Goal: Task Accomplishment & Management: Manage account settings

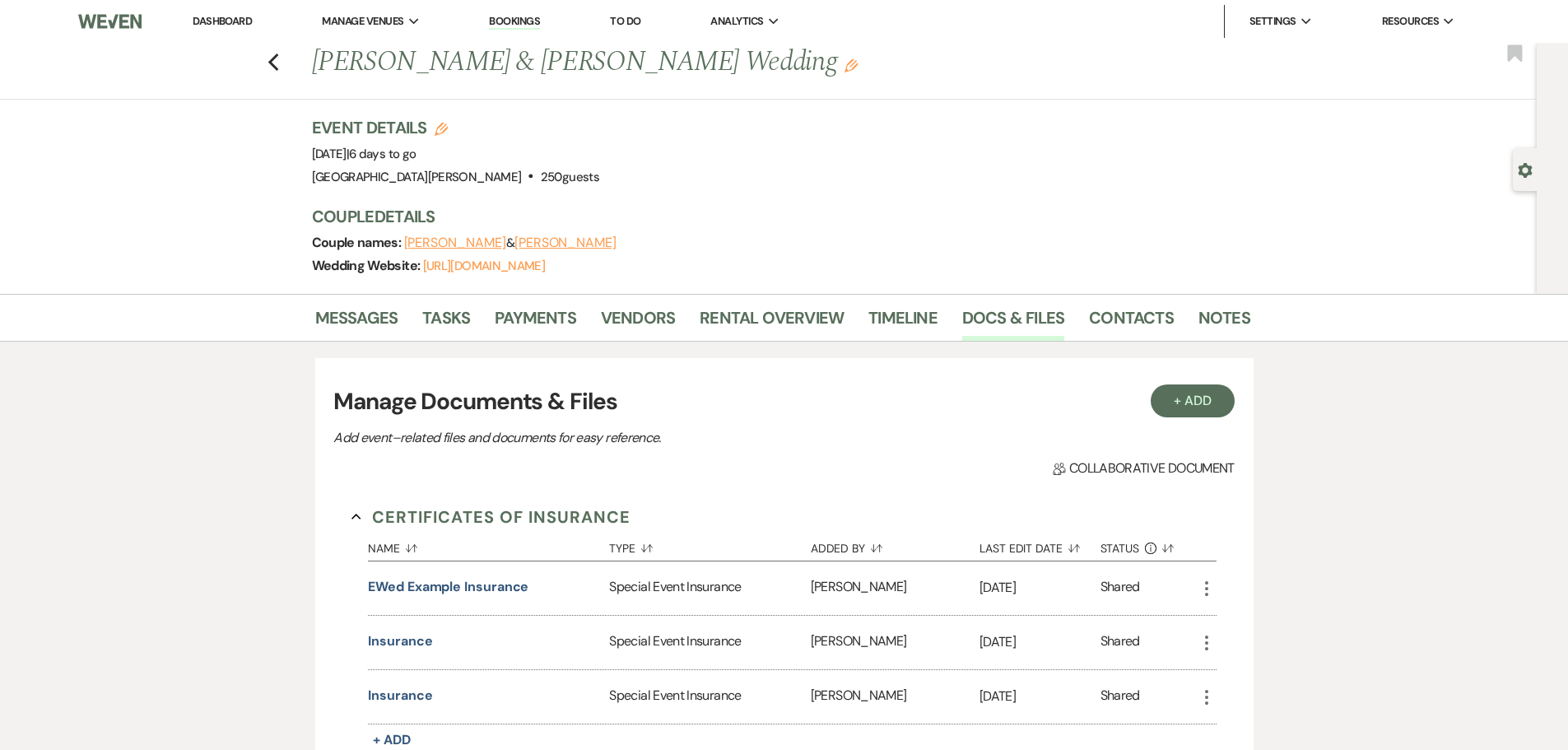
click at [234, 24] on link "Dashboard" at bounding box center [222, 20] width 59 height 14
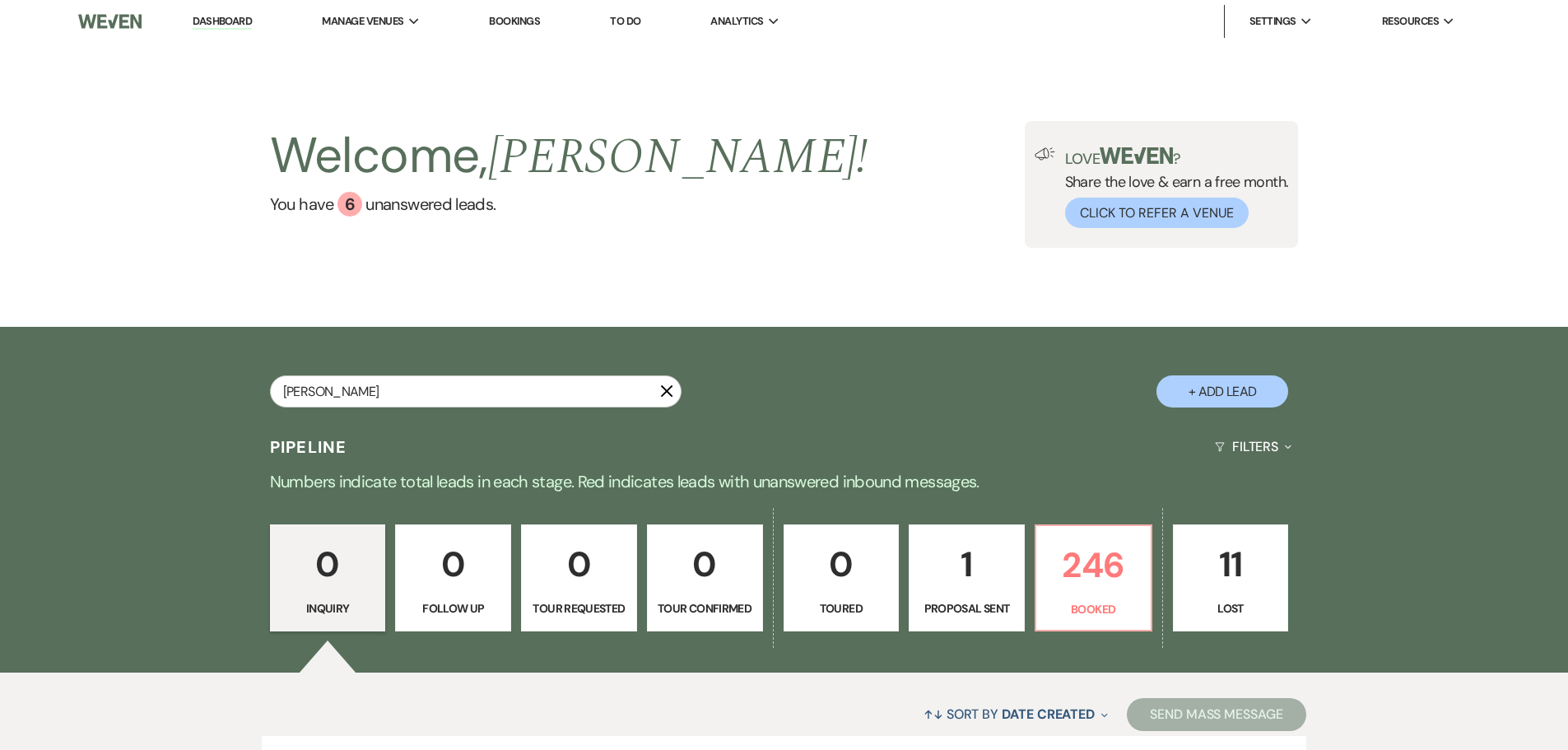
type input "[PERSON_NAME]"
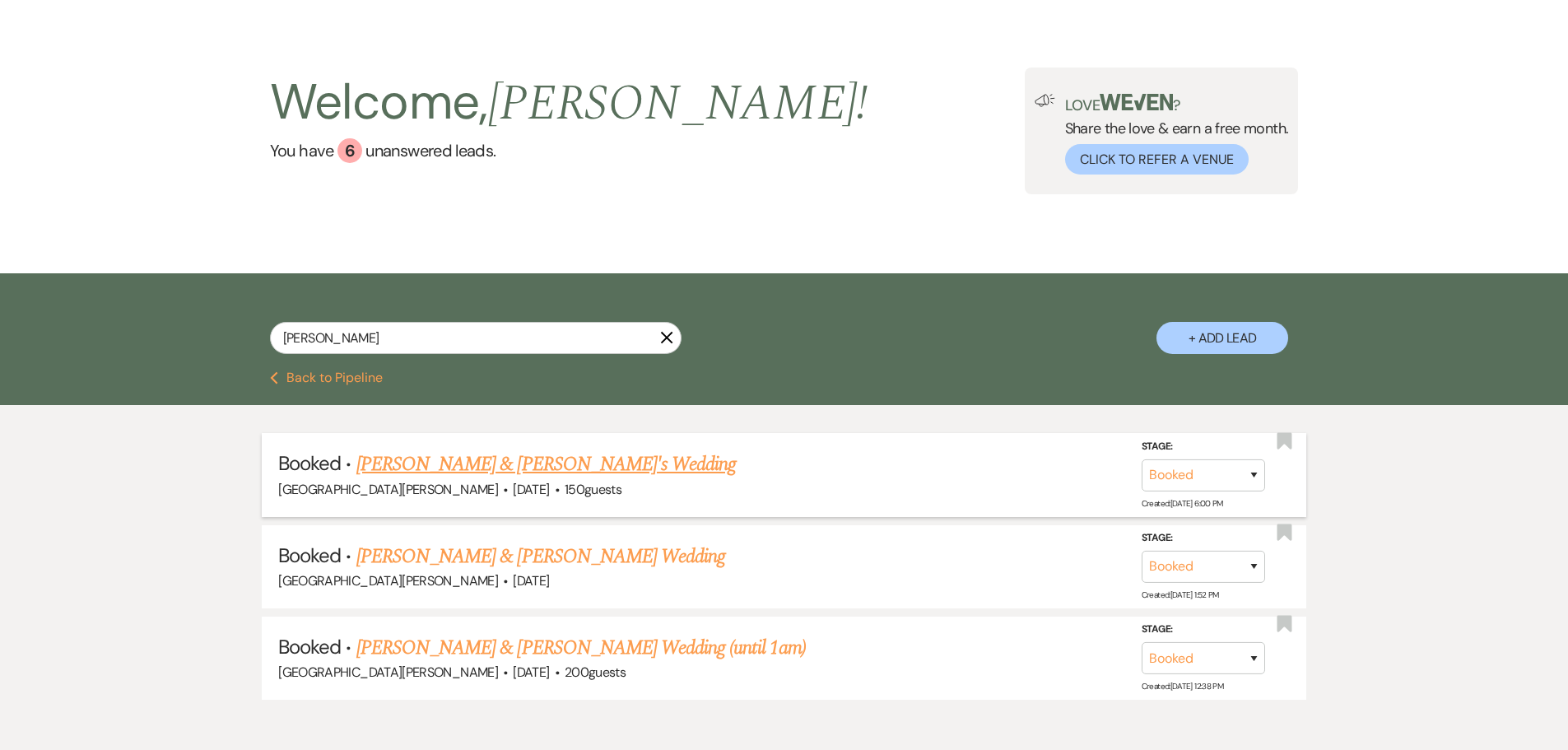
scroll to position [83, 0]
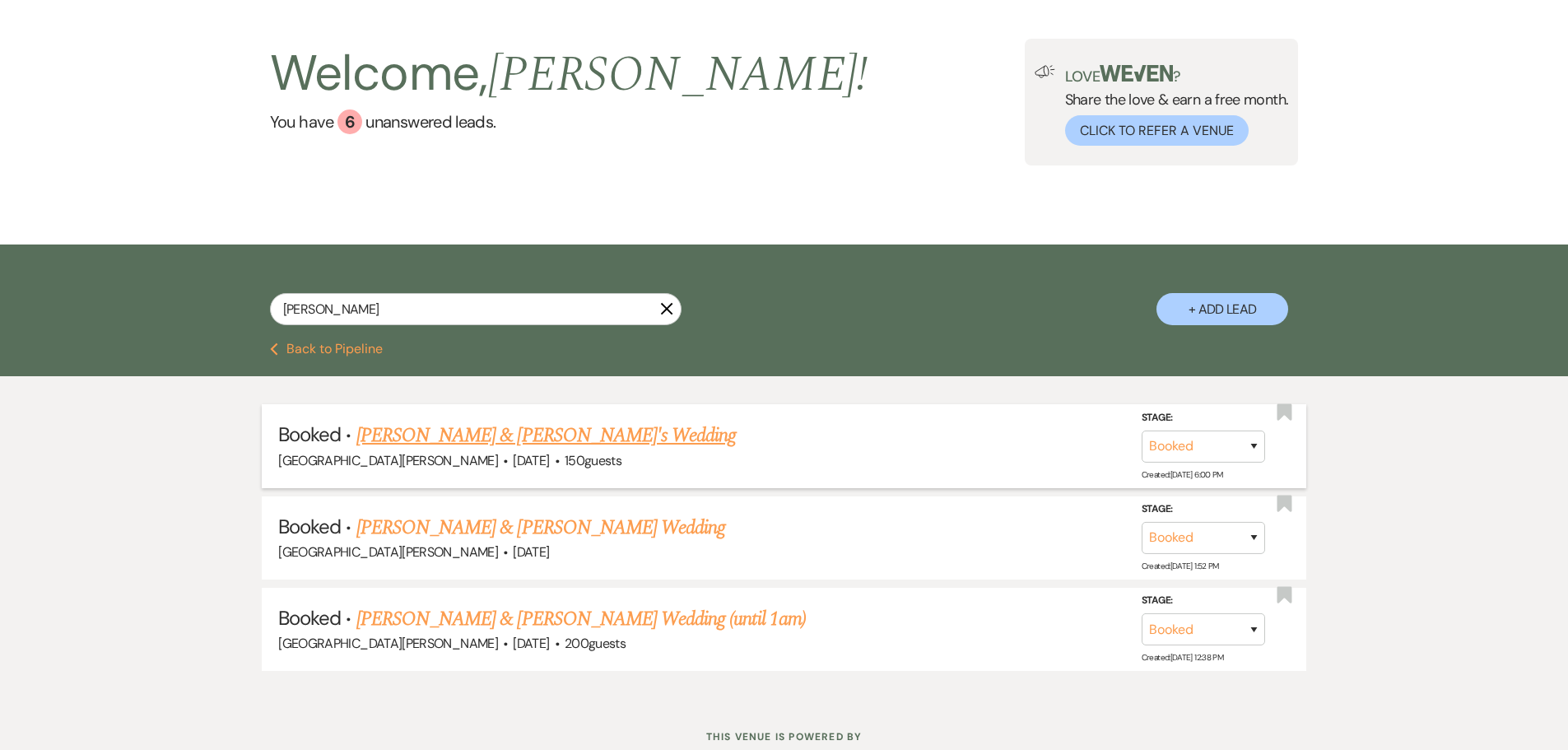
click at [592, 432] on link "[PERSON_NAME] & [PERSON_NAME]'s Wedding" at bounding box center [546, 435] width 380 height 30
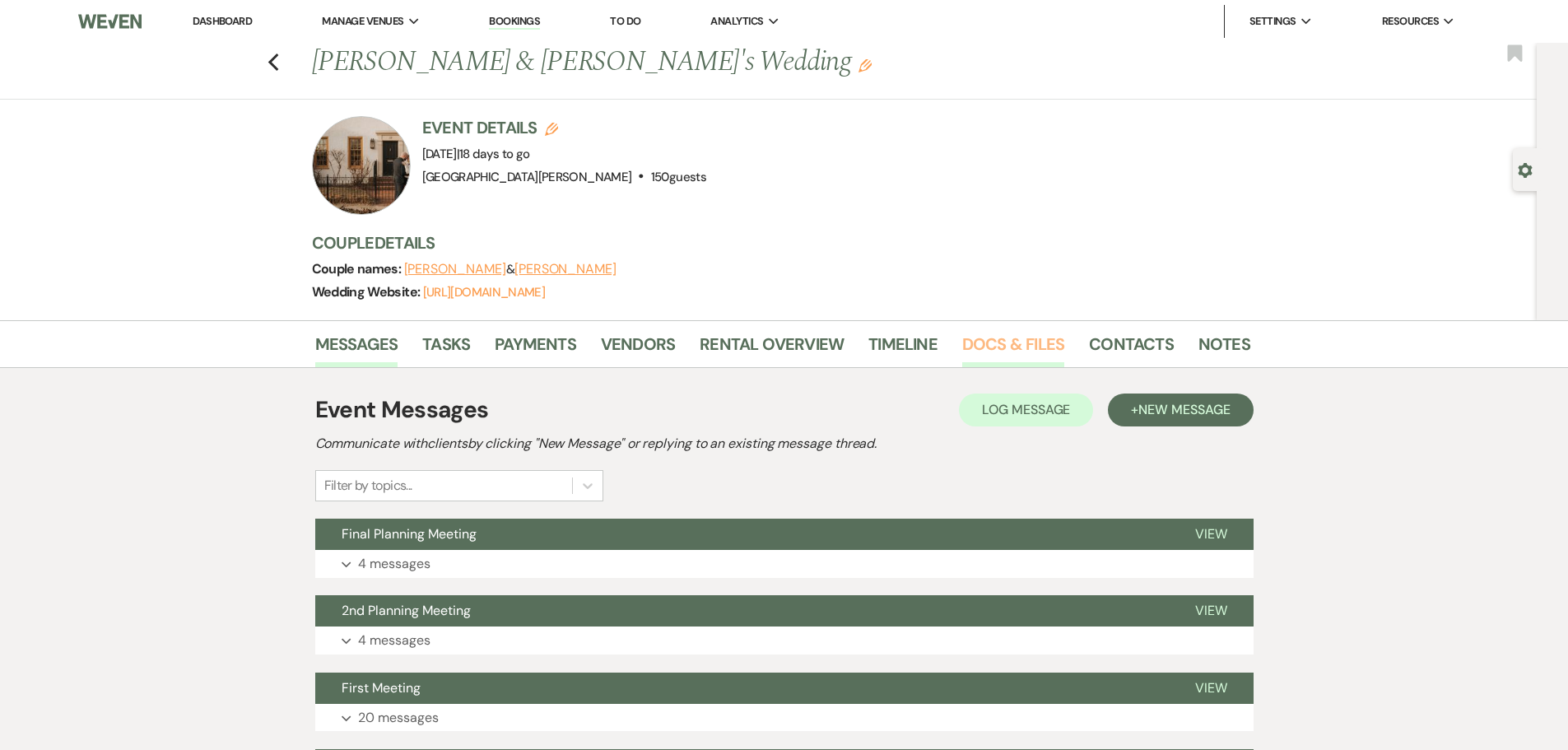
click at [1002, 358] on link "Docs & Files" at bounding box center [1013, 349] width 102 height 36
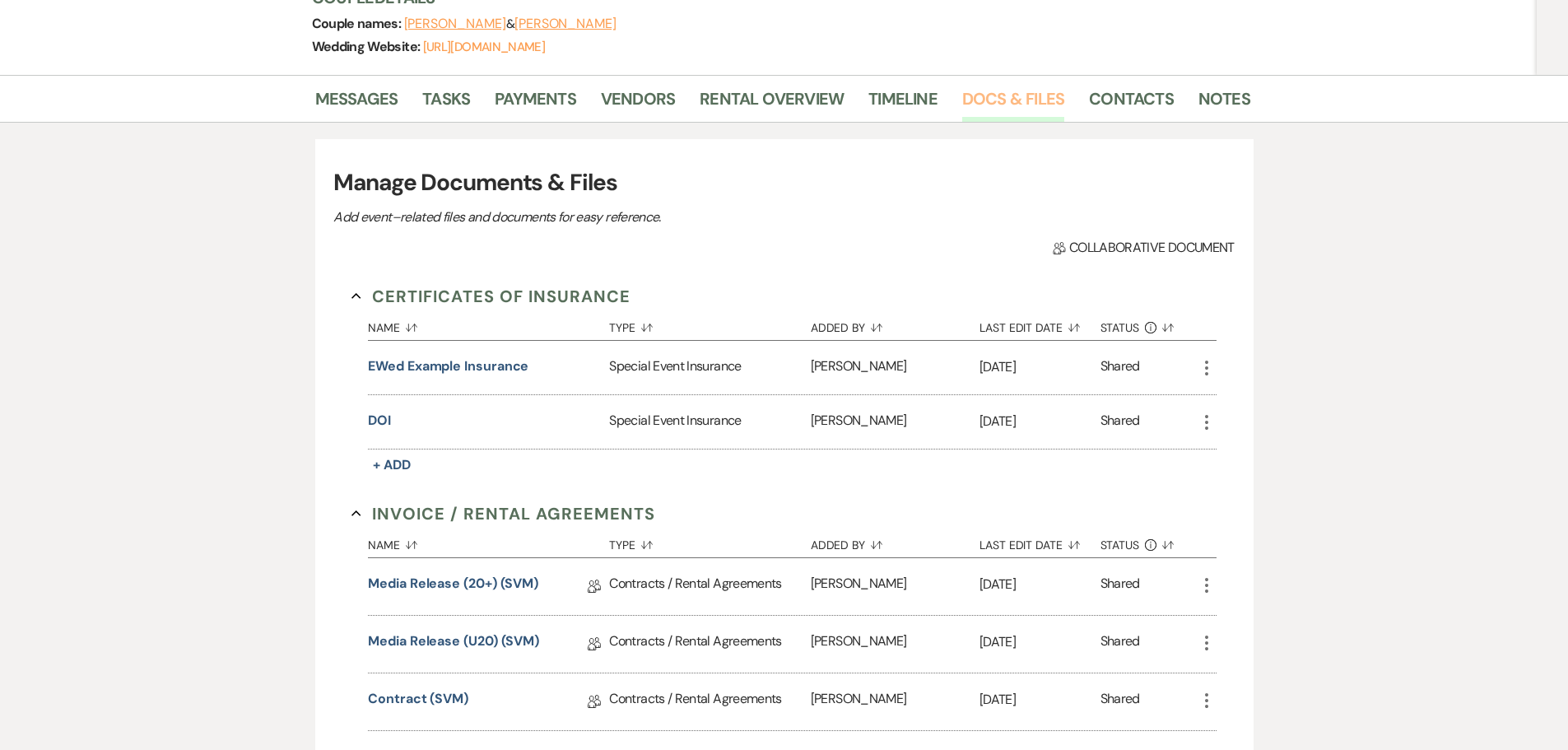
scroll to position [247, 0]
click at [383, 424] on button "DOI" at bounding box center [380, 421] width 23 height 19
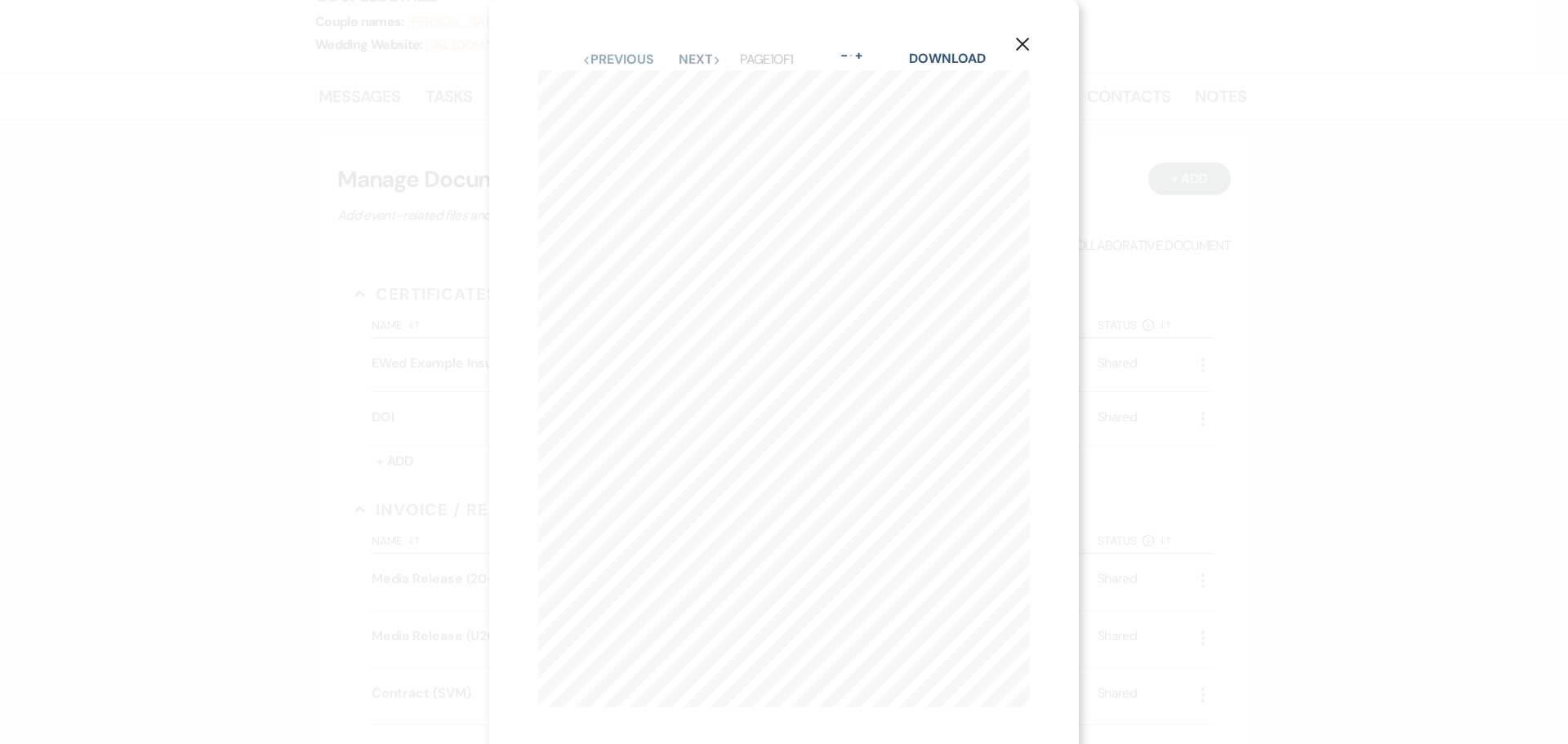
click at [1026, 47] on use "button" at bounding box center [1023, 44] width 13 height 13
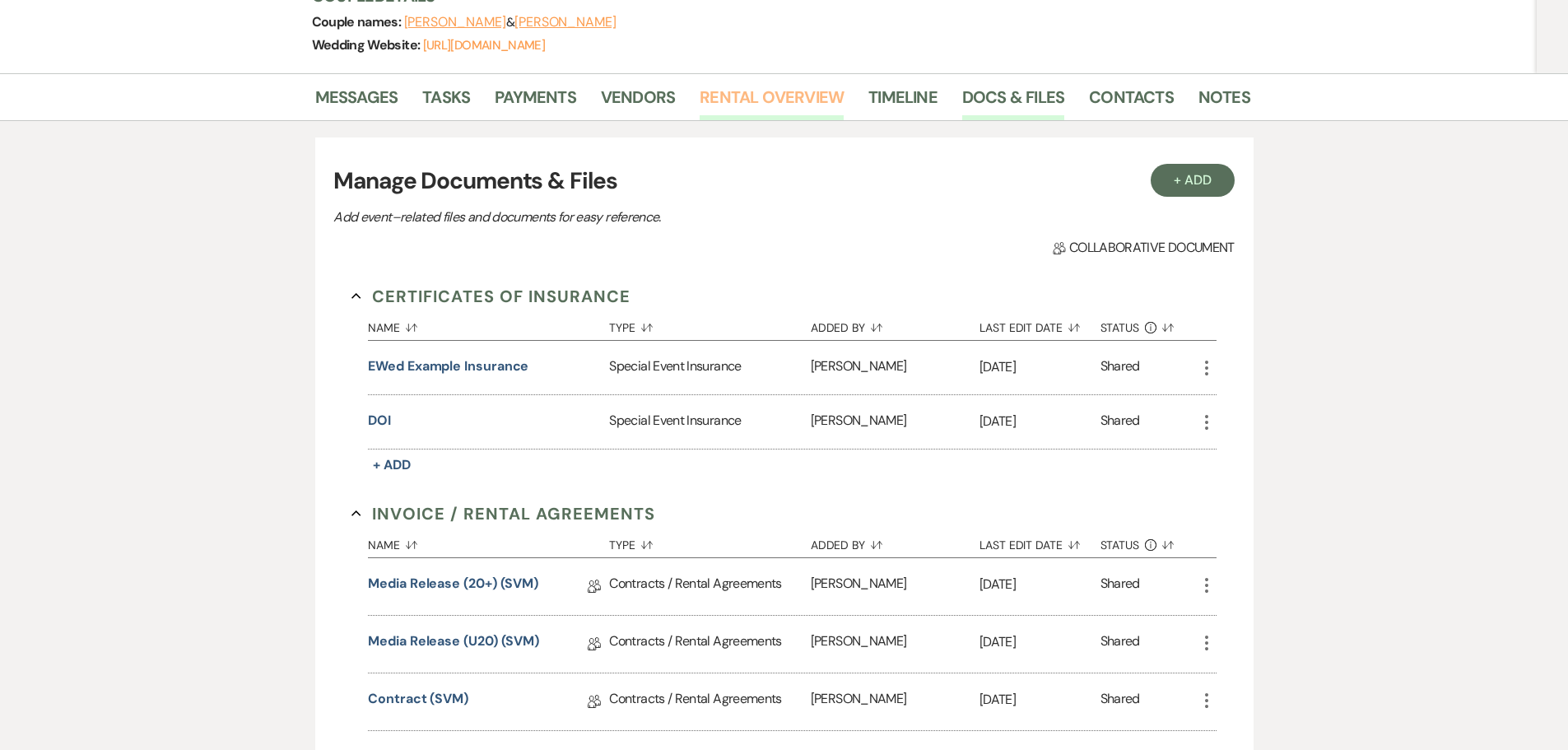
click at [714, 100] on link "Rental Overview" at bounding box center [771, 101] width 144 height 36
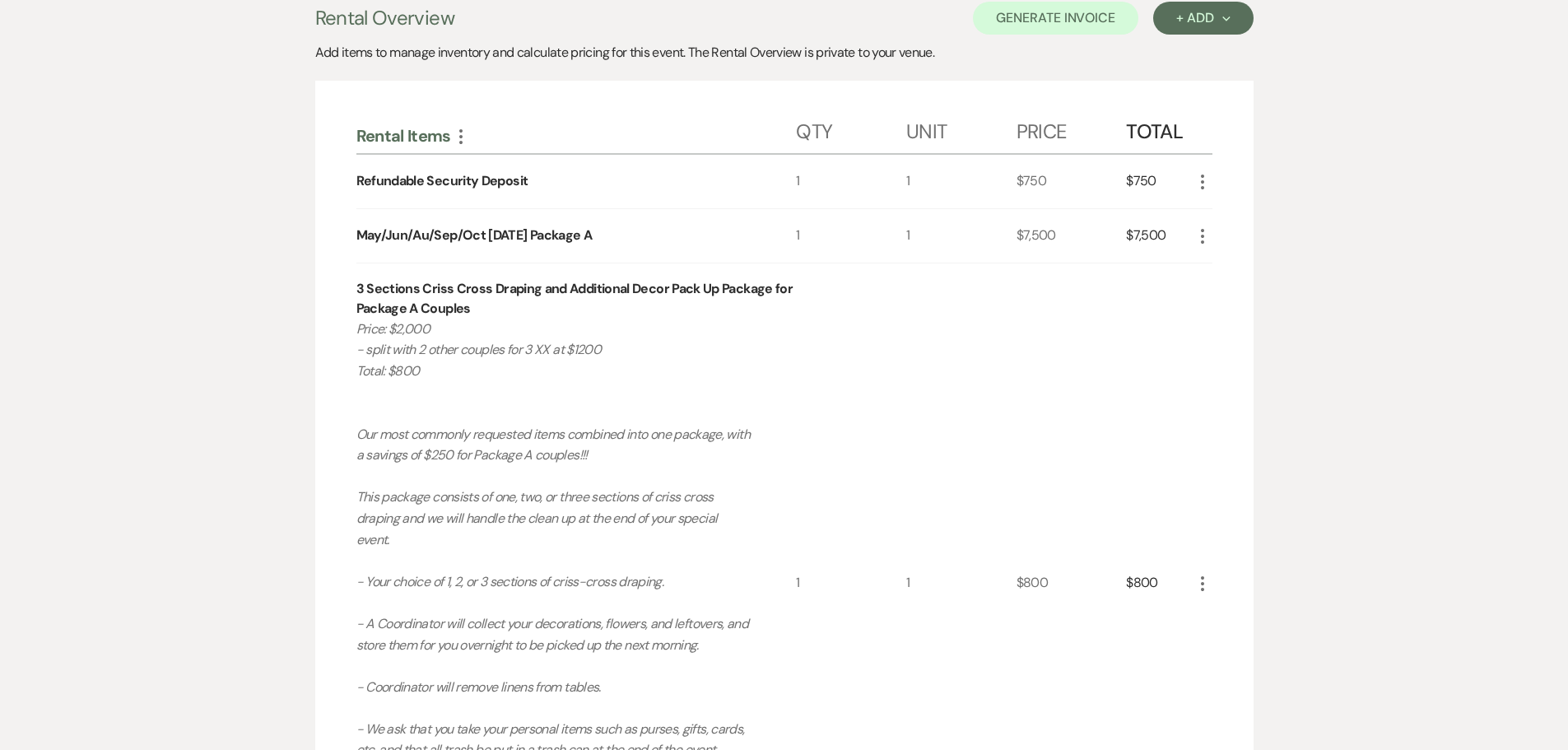
scroll to position [83, 0]
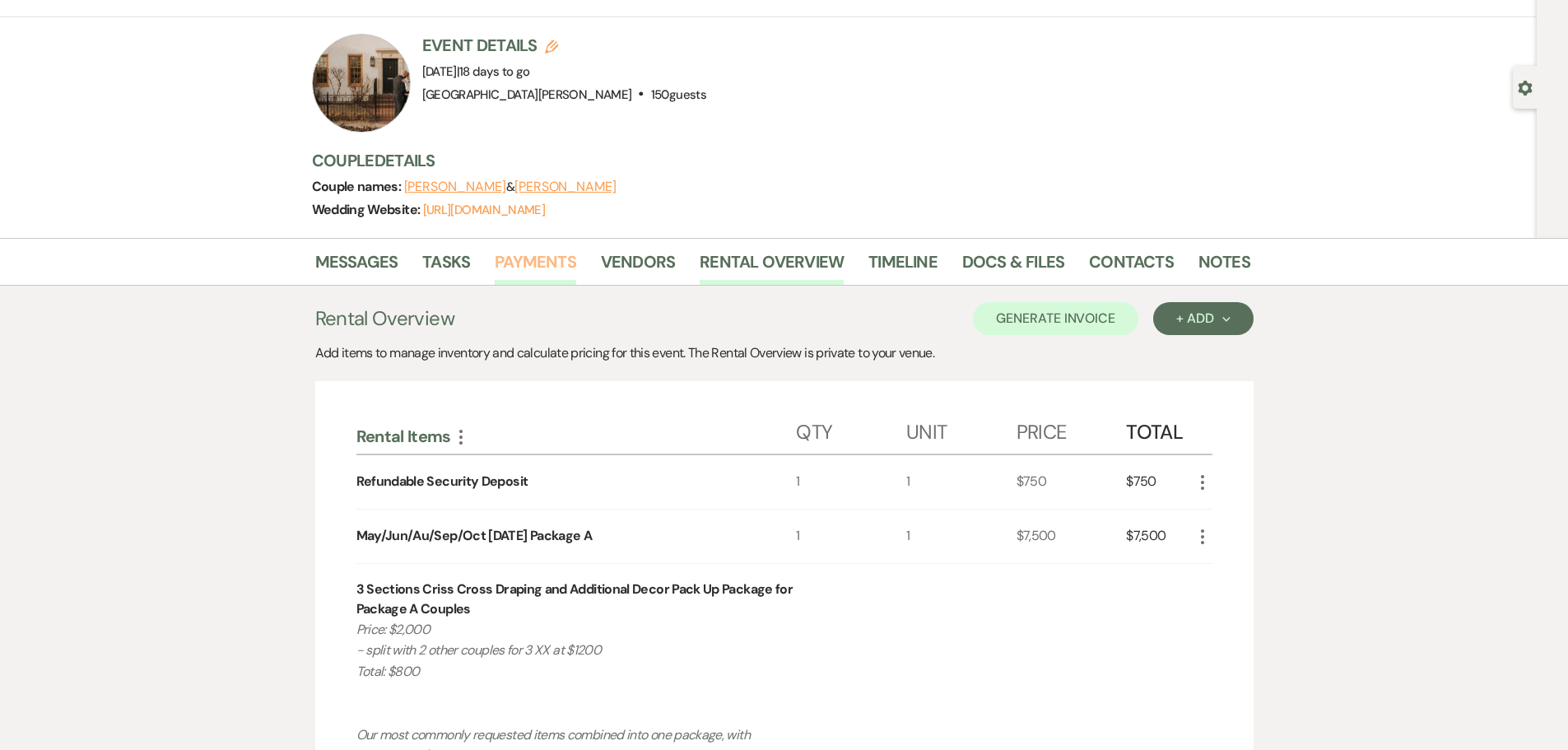
click at [543, 267] on link "Payments" at bounding box center [535, 266] width 82 height 36
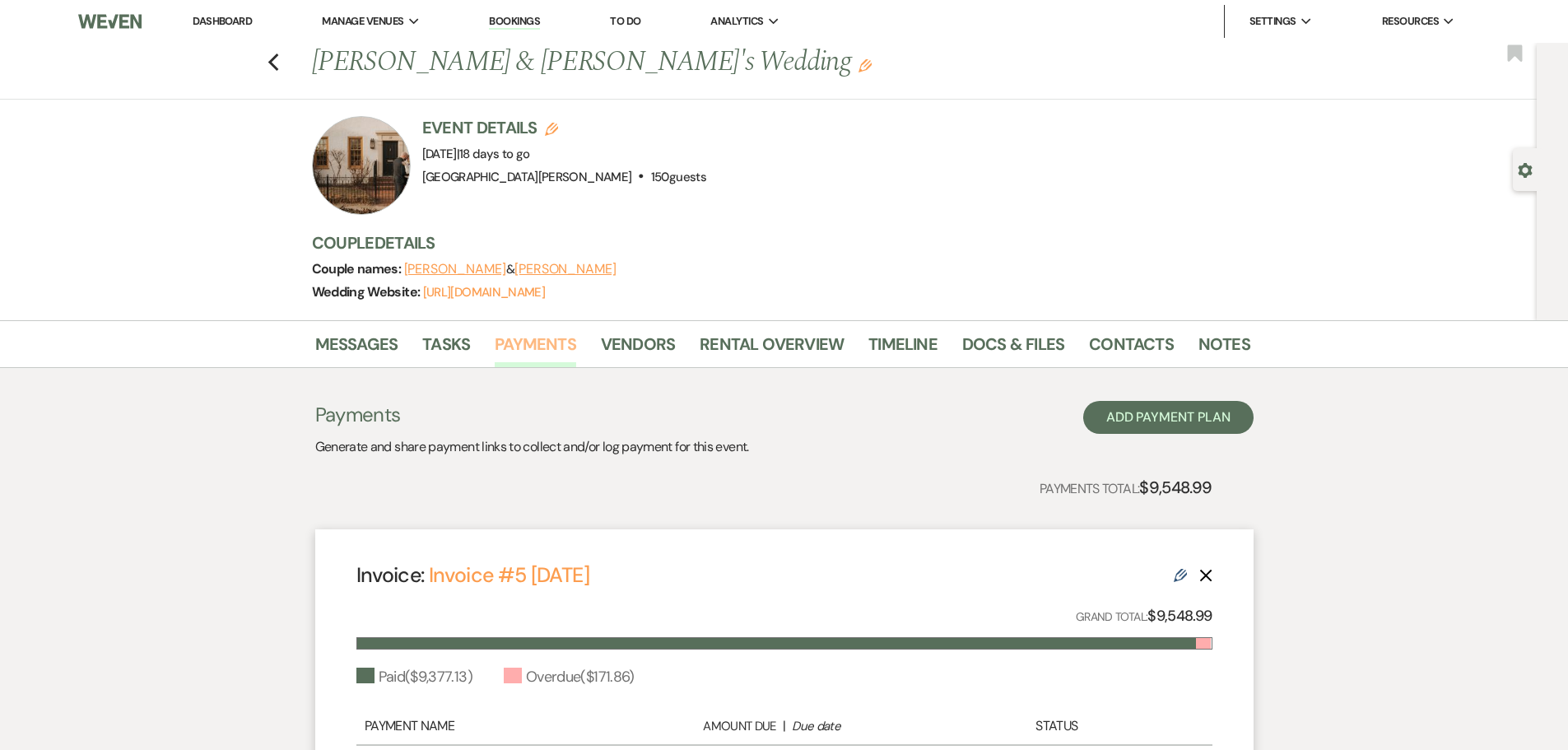
scroll to position [270, 0]
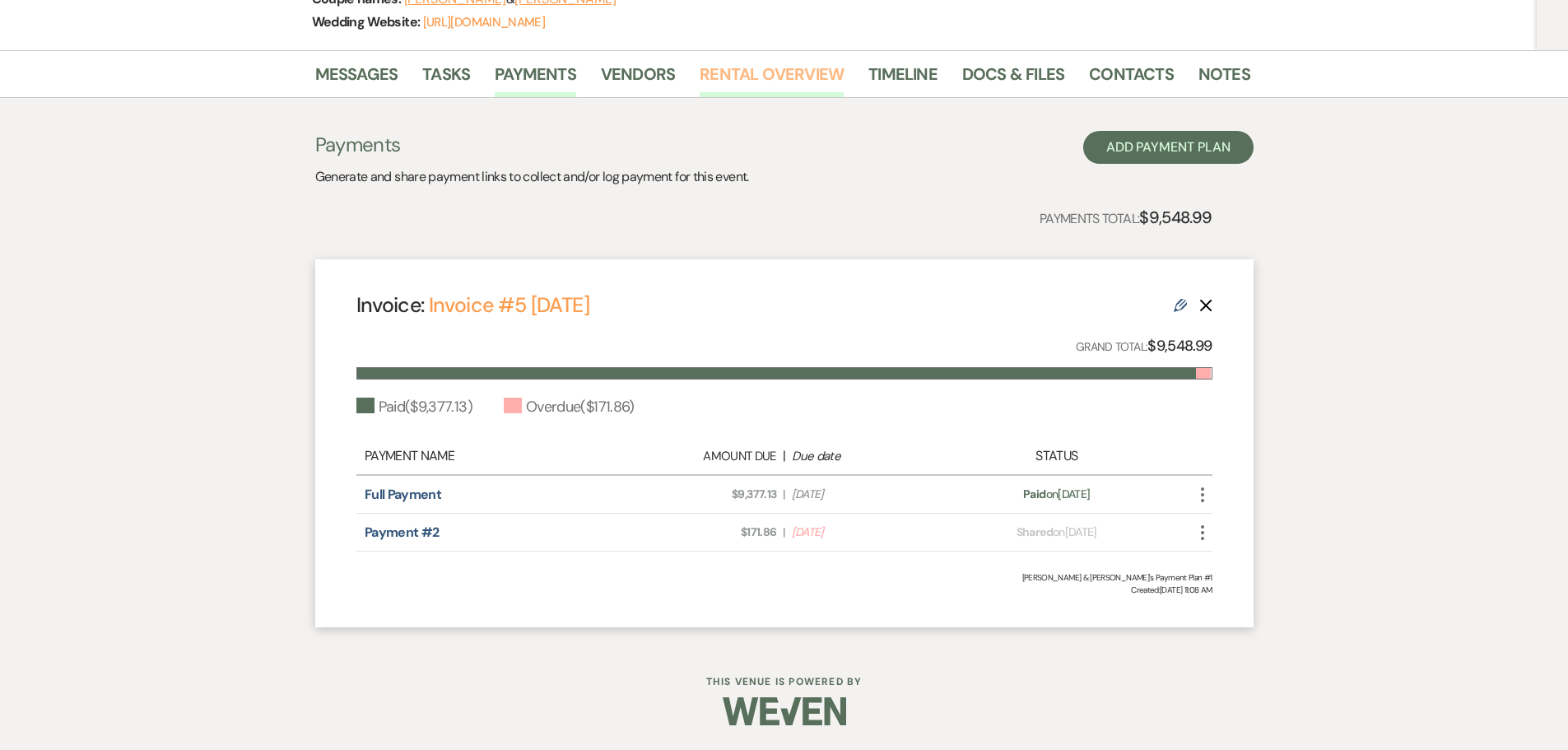
click at [739, 92] on link "Rental Overview" at bounding box center [771, 79] width 144 height 36
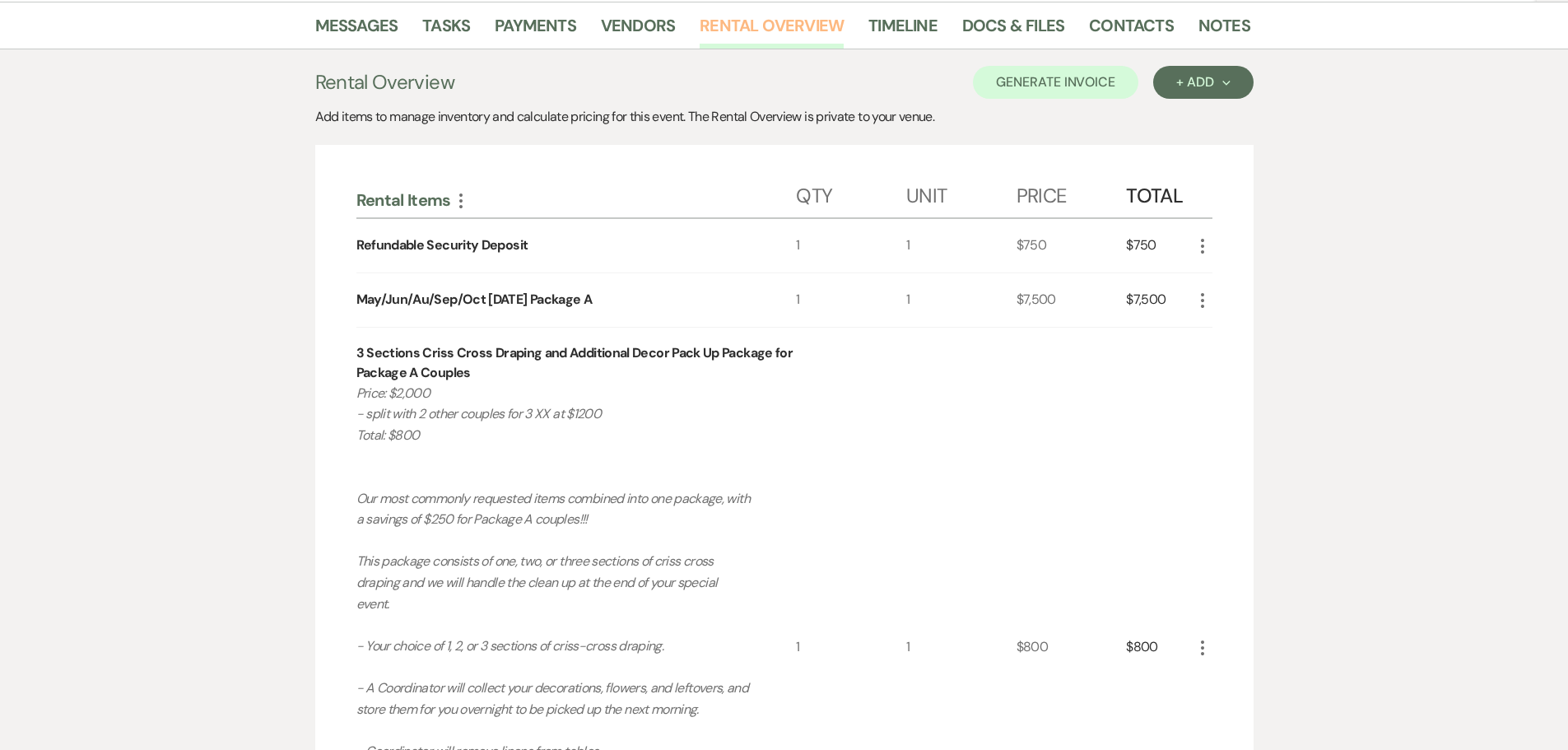
scroll to position [23, 0]
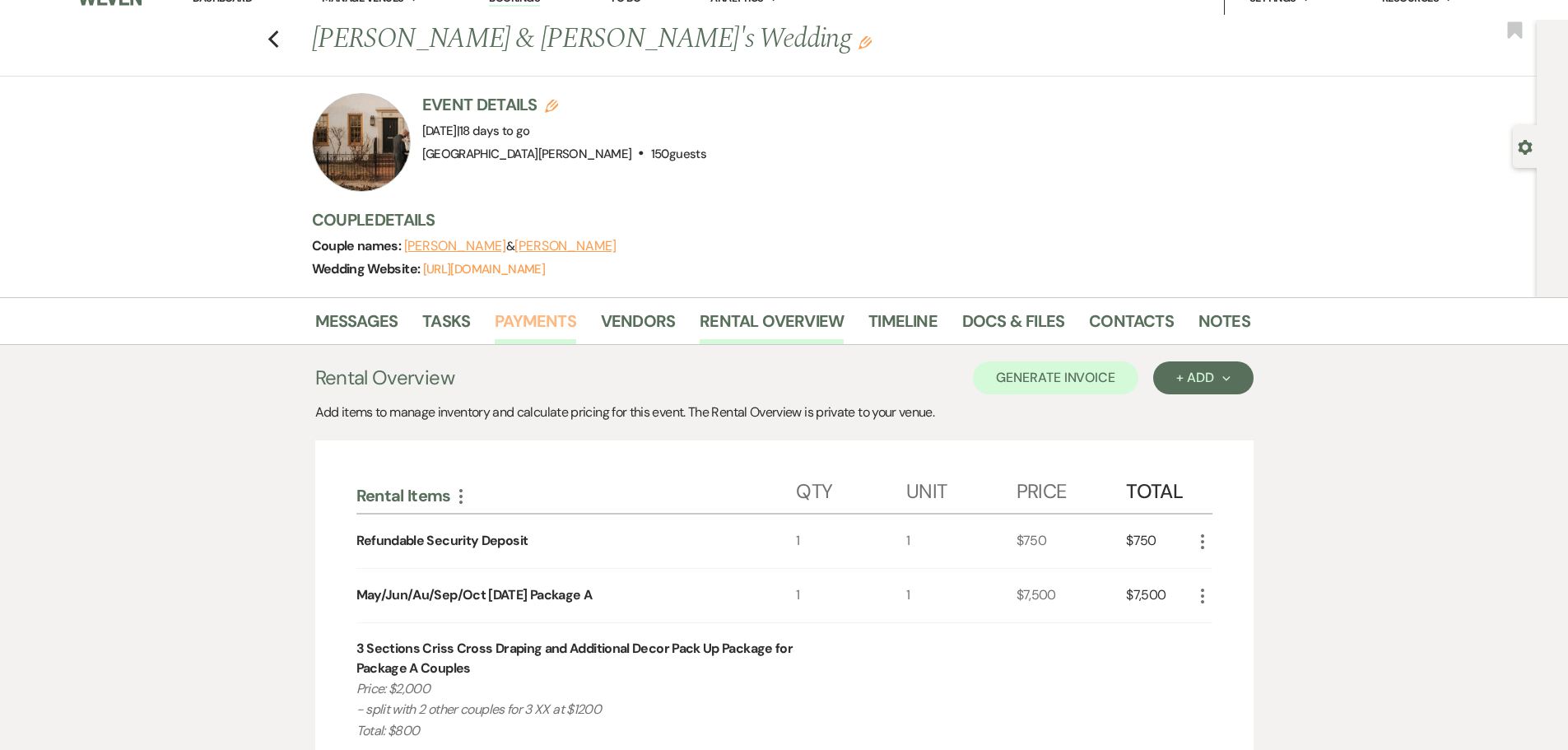
click at [568, 324] on link "Payments" at bounding box center [535, 325] width 82 height 36
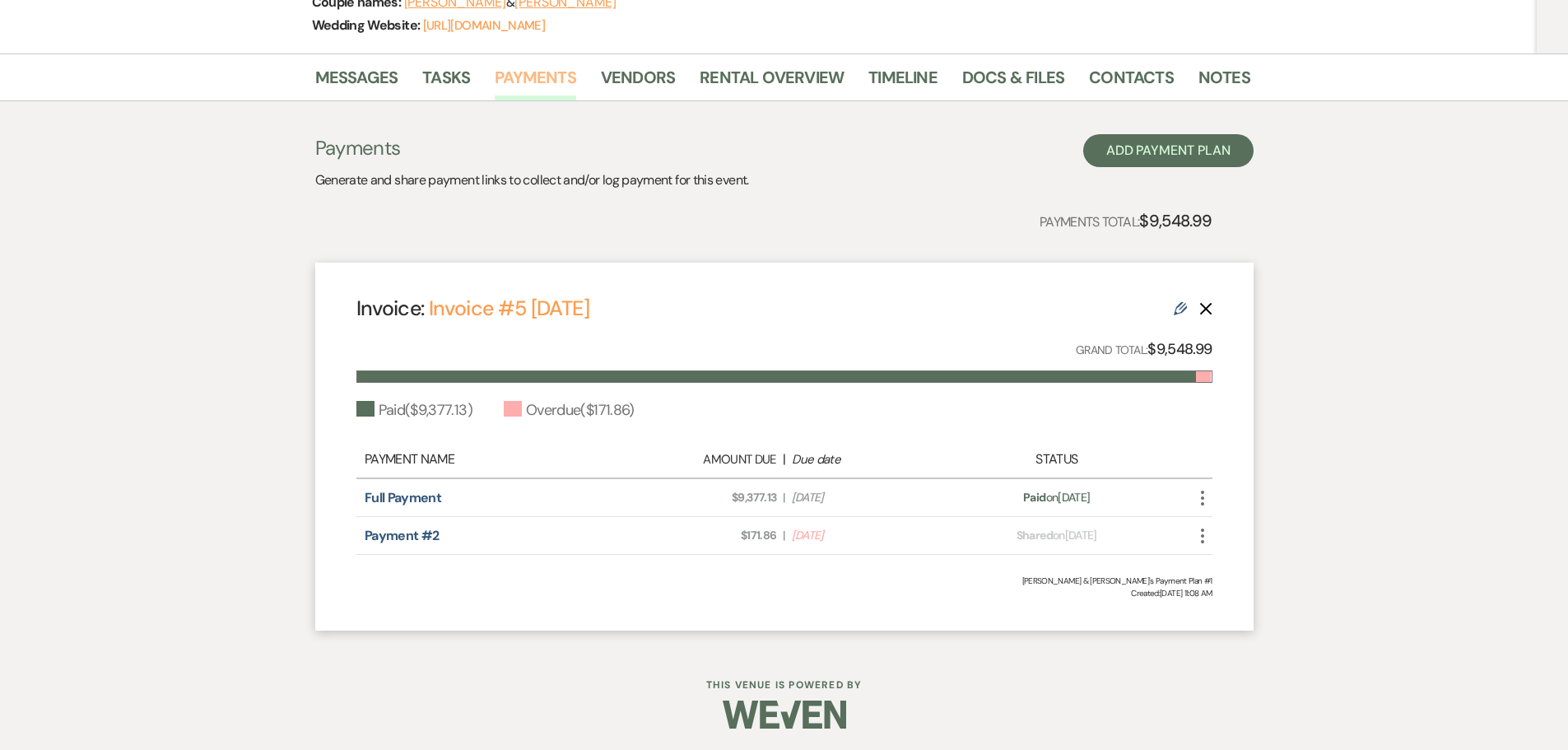
scroll to position [270, 0]
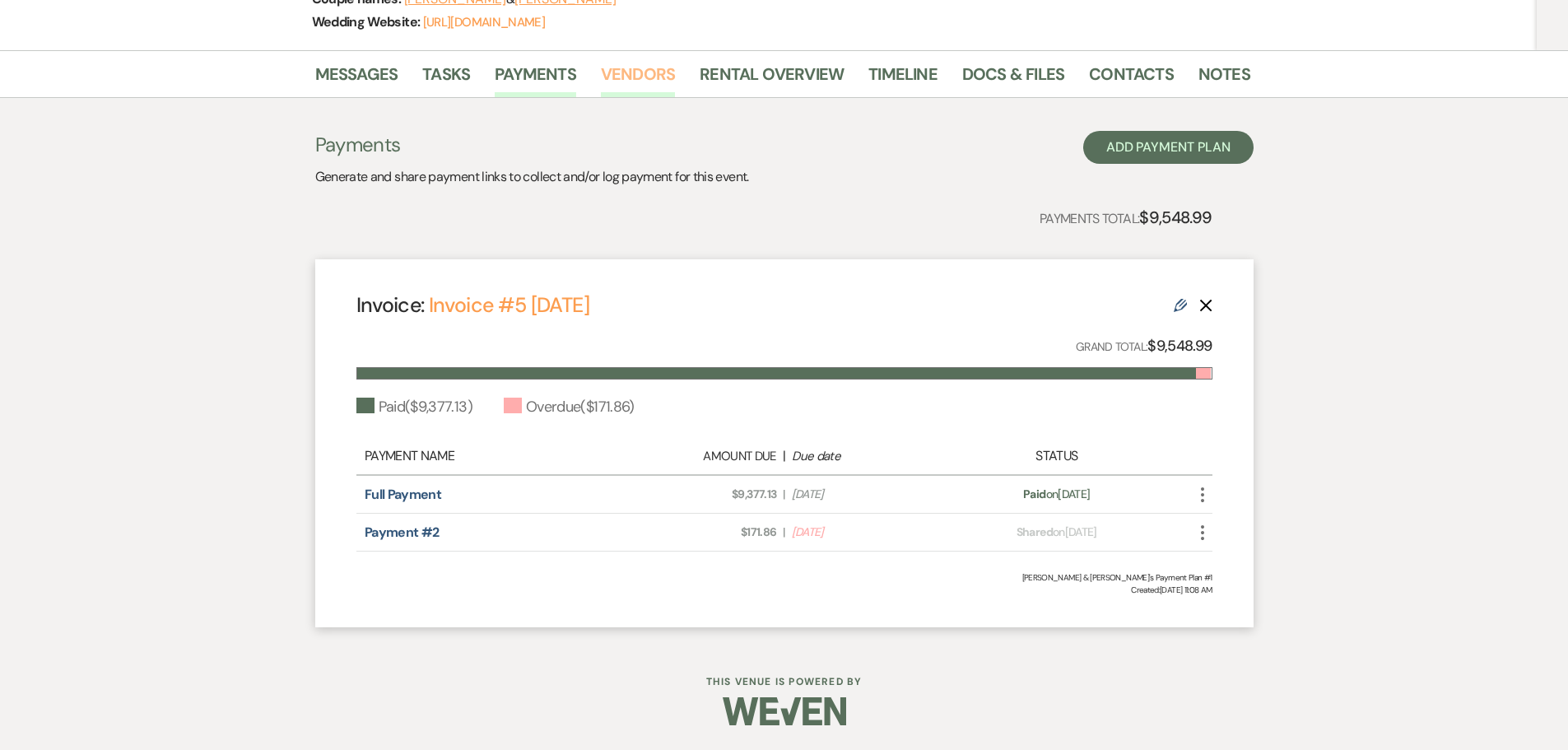
click at [645, 66] on link "Vendors" at bounding box center [638, 79] width 74 height 36
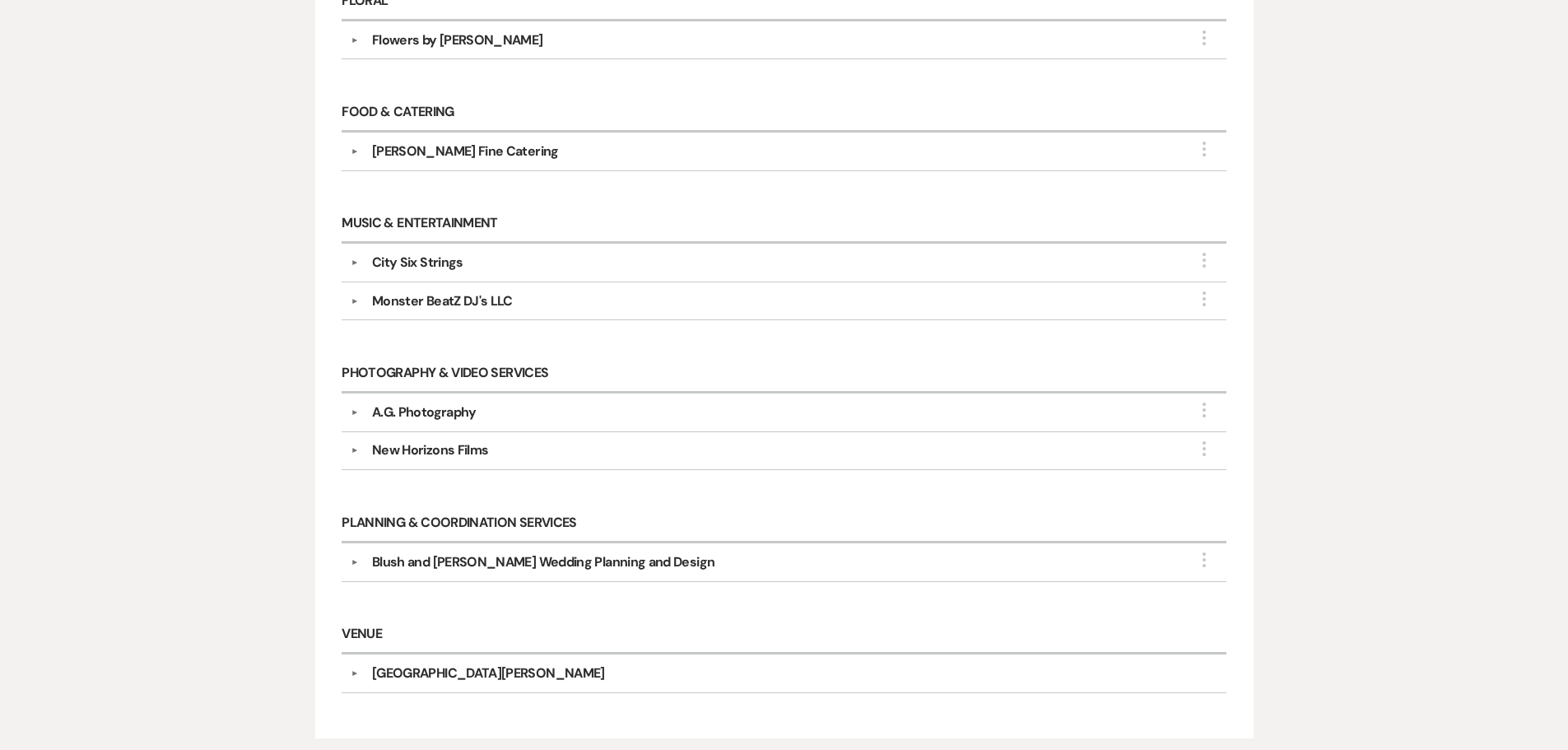
scroll to position [905, 0]
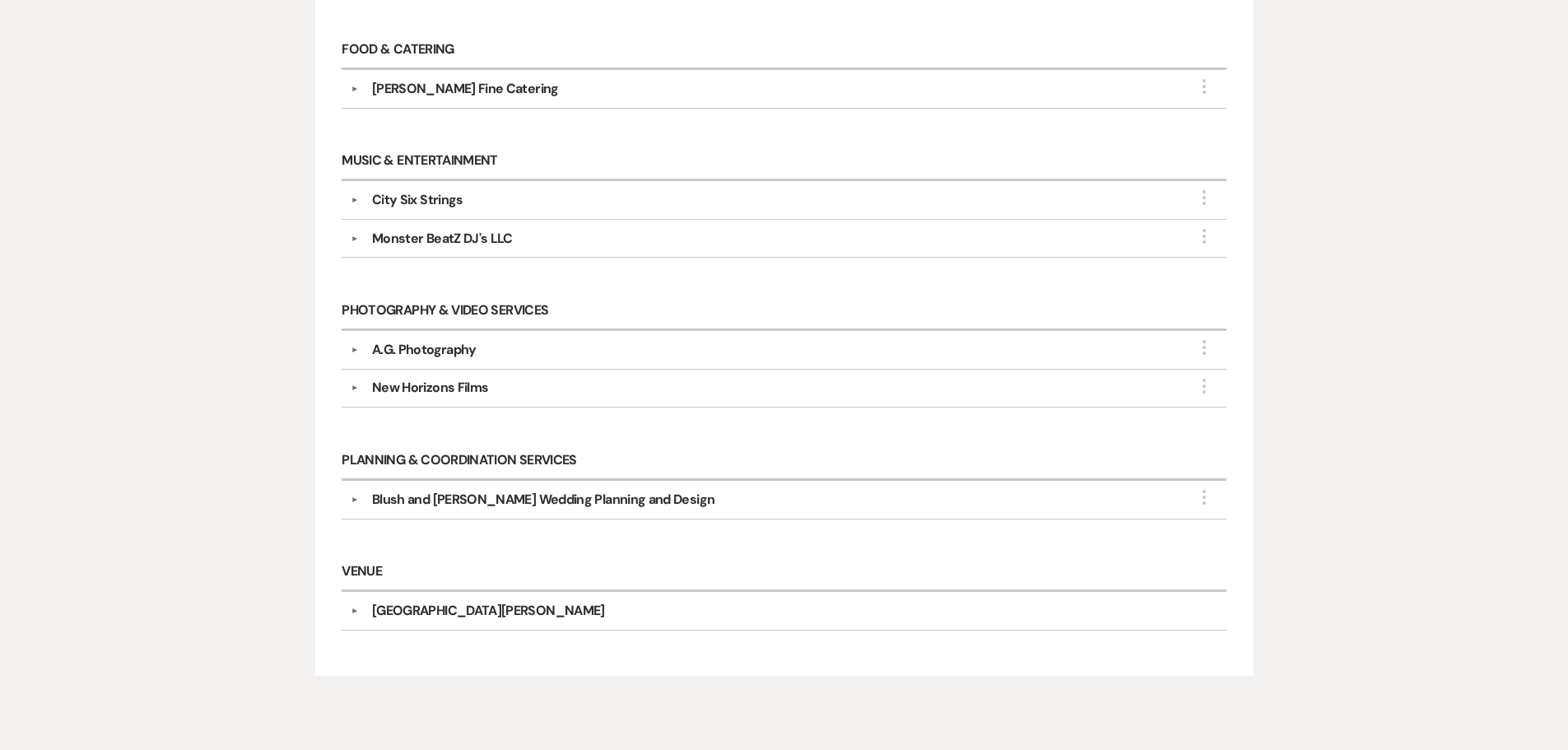
click at [413, 388] on div "New Horizons Films" at bounding box center [429, 388] width 116 height 19
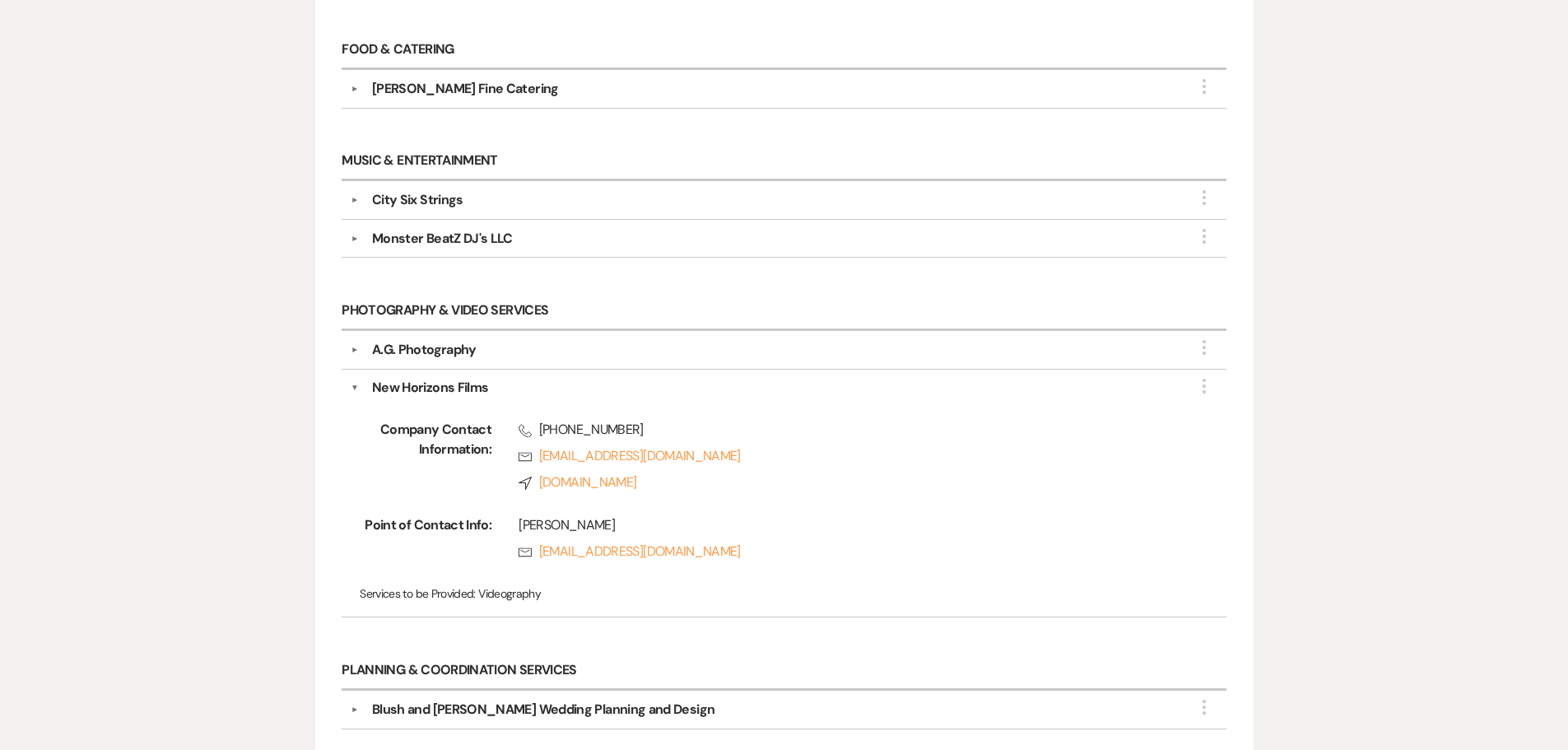
click at [422, 357] on div "A.G. Photography" at bounding box center [425, 350] width 105 height 19
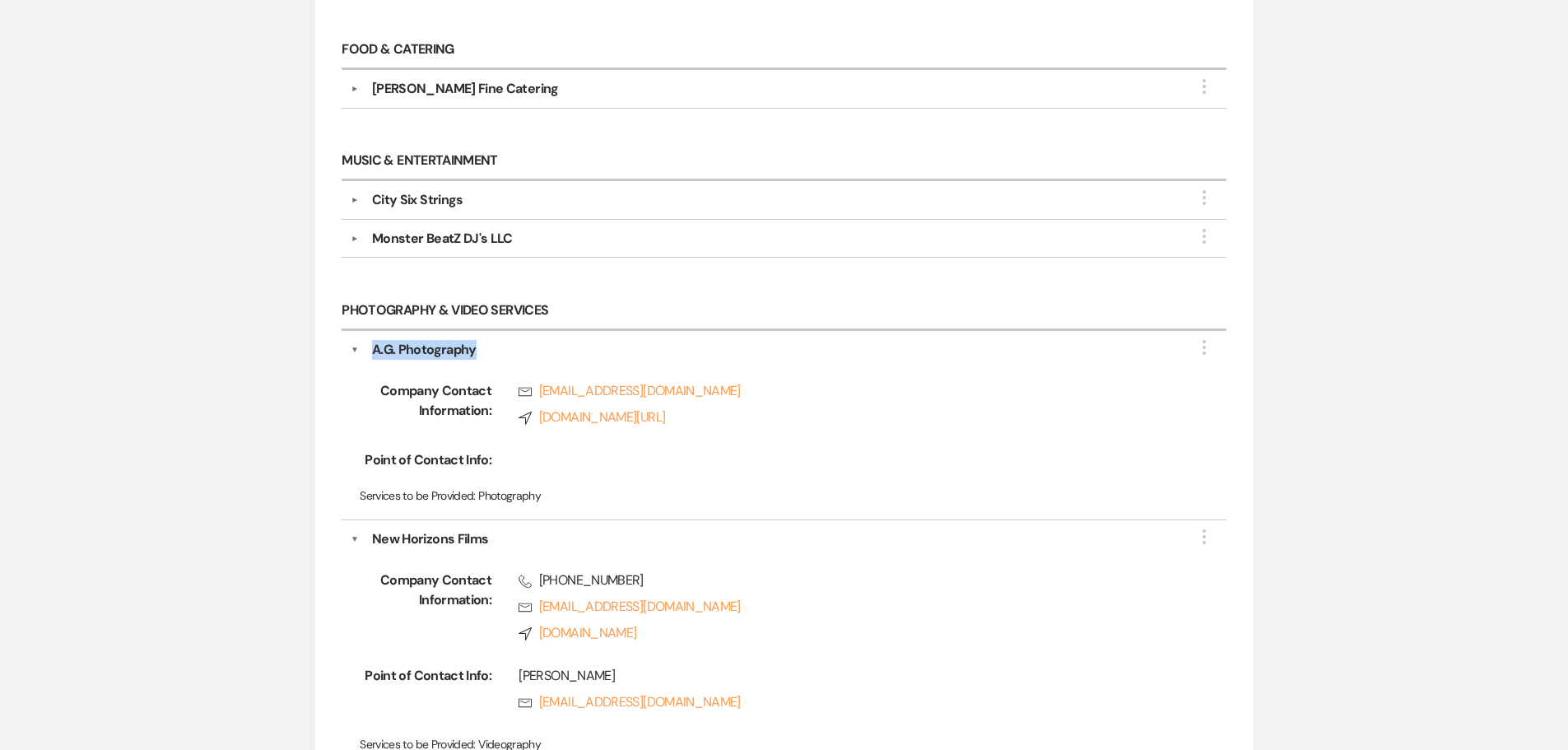
drag, startPoint x: 504, startPoint y: 355, endPoint x: 368, endPoint y: 355, distance: 136.0
click at [368, 355] on div "A.G. Photography" at bounding box center [788, 350] width 859 height 19
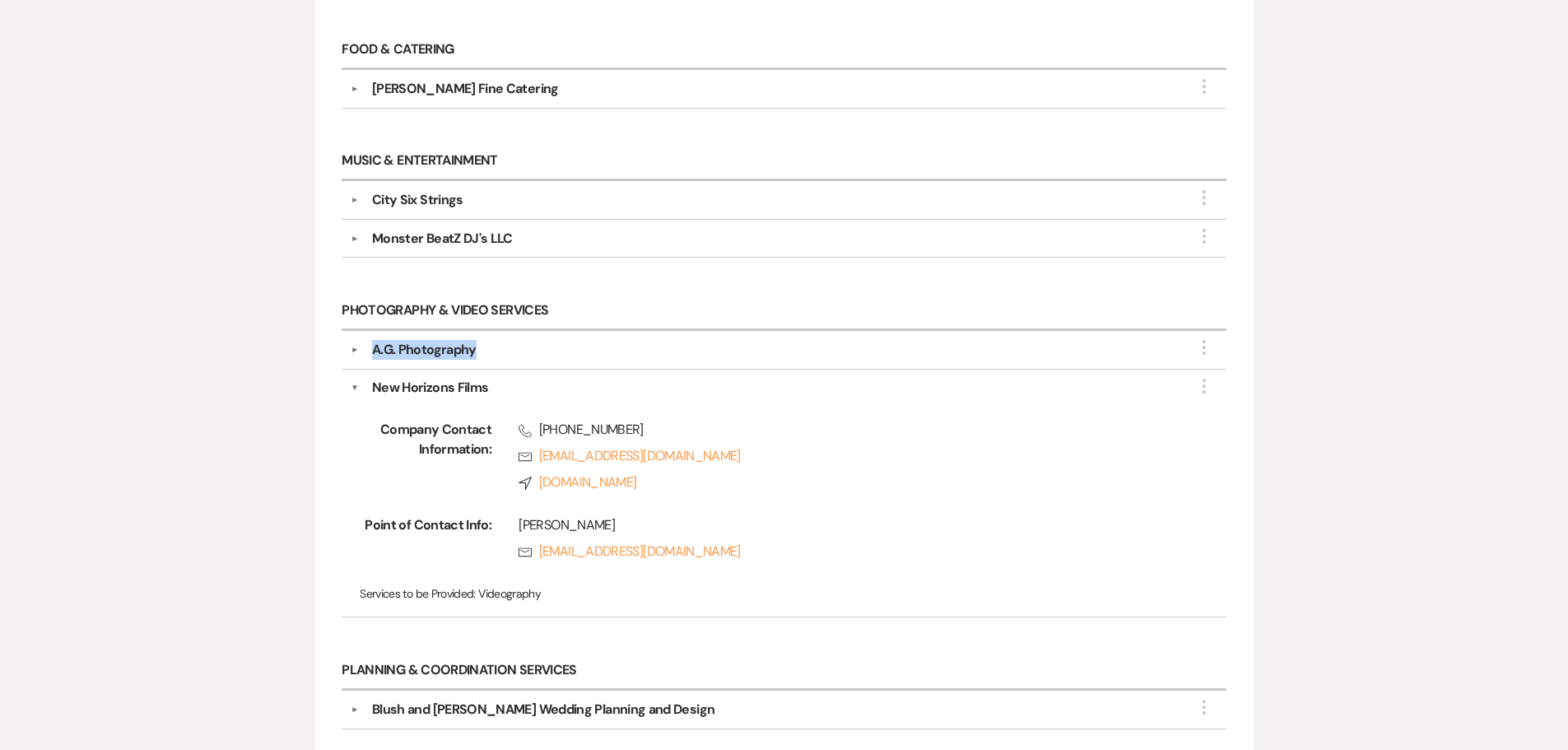
copy div "A.G. Photography"
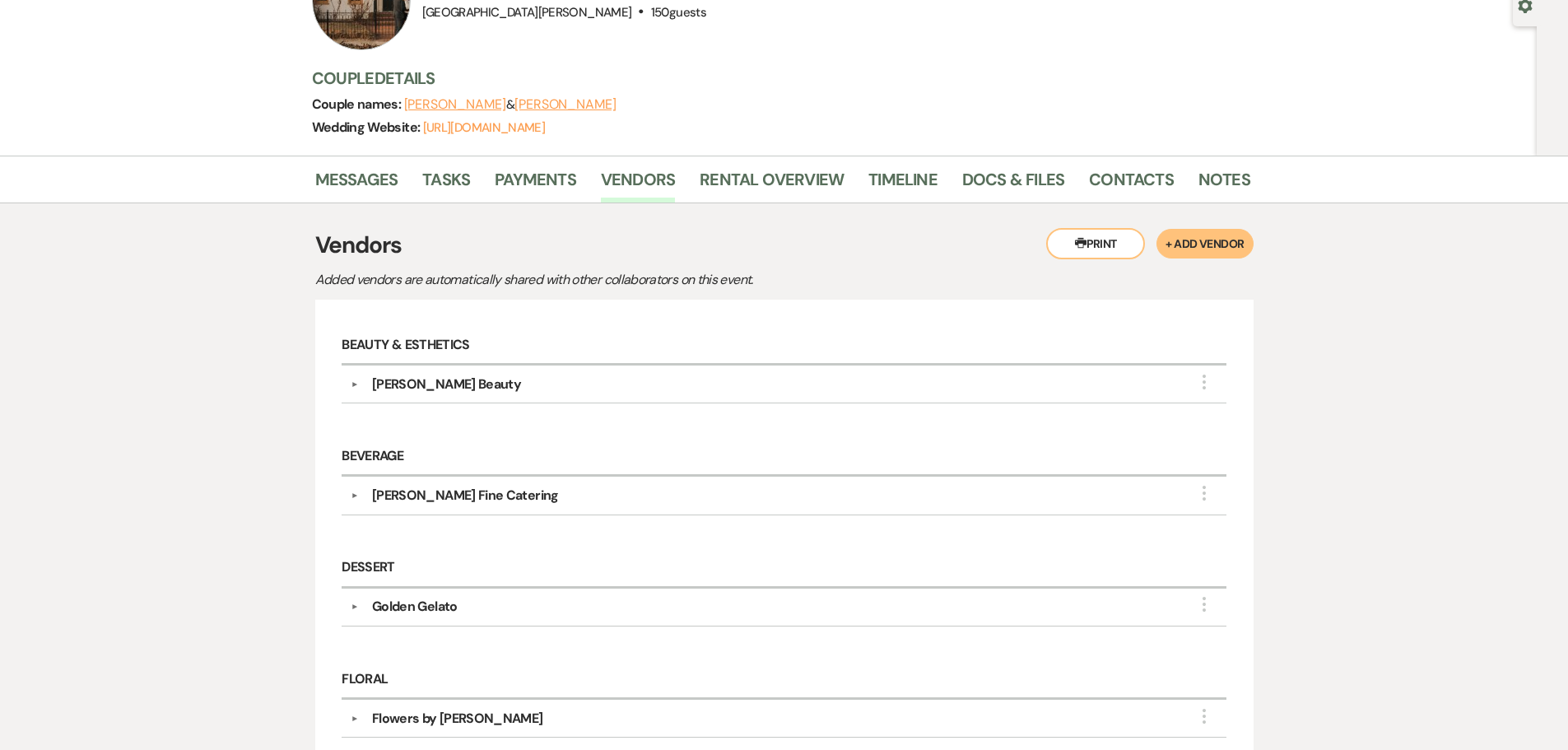
scroll to position [0, 0]
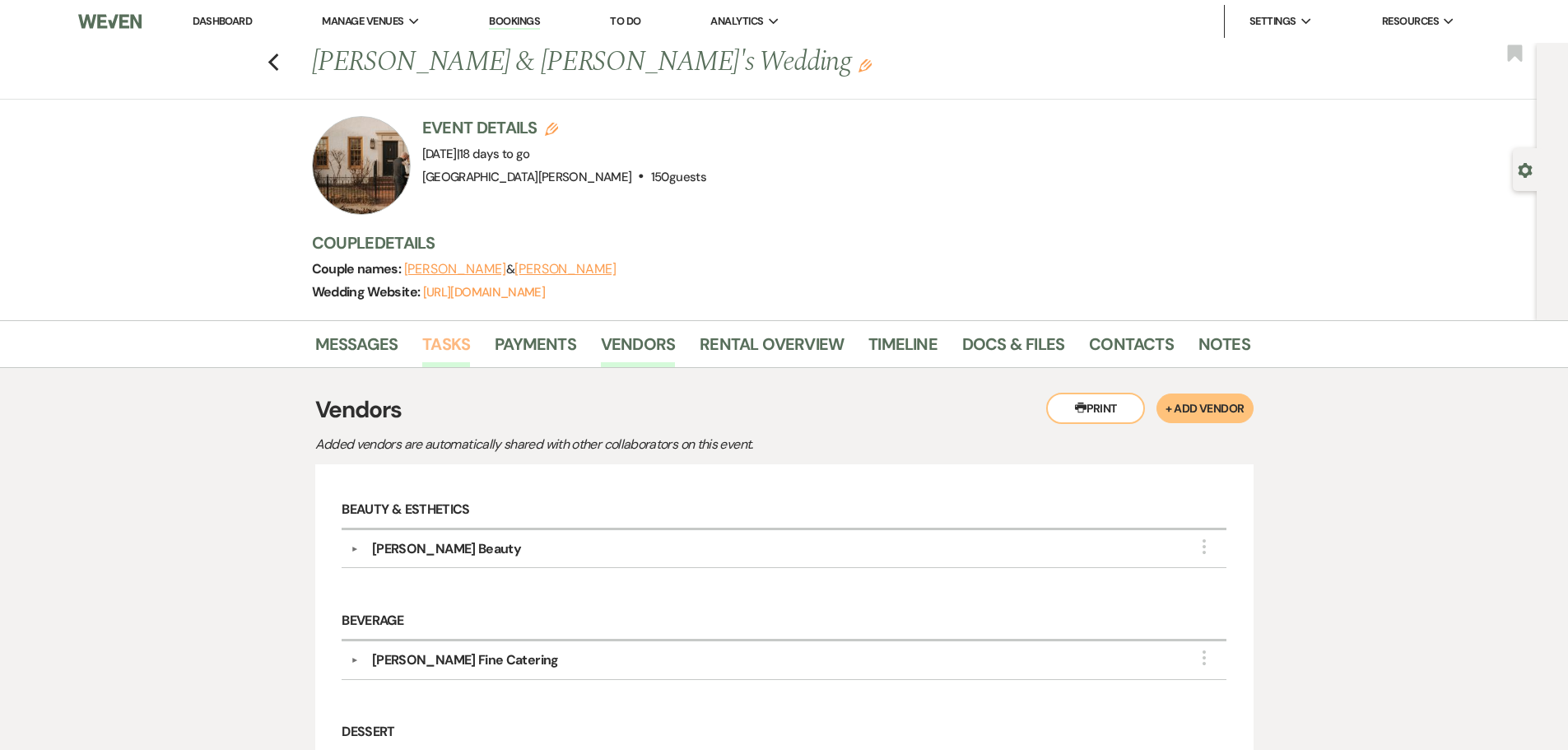
click at [440, 337] on link "Tasks" at bounding box center [446, 349] width 48 height 36
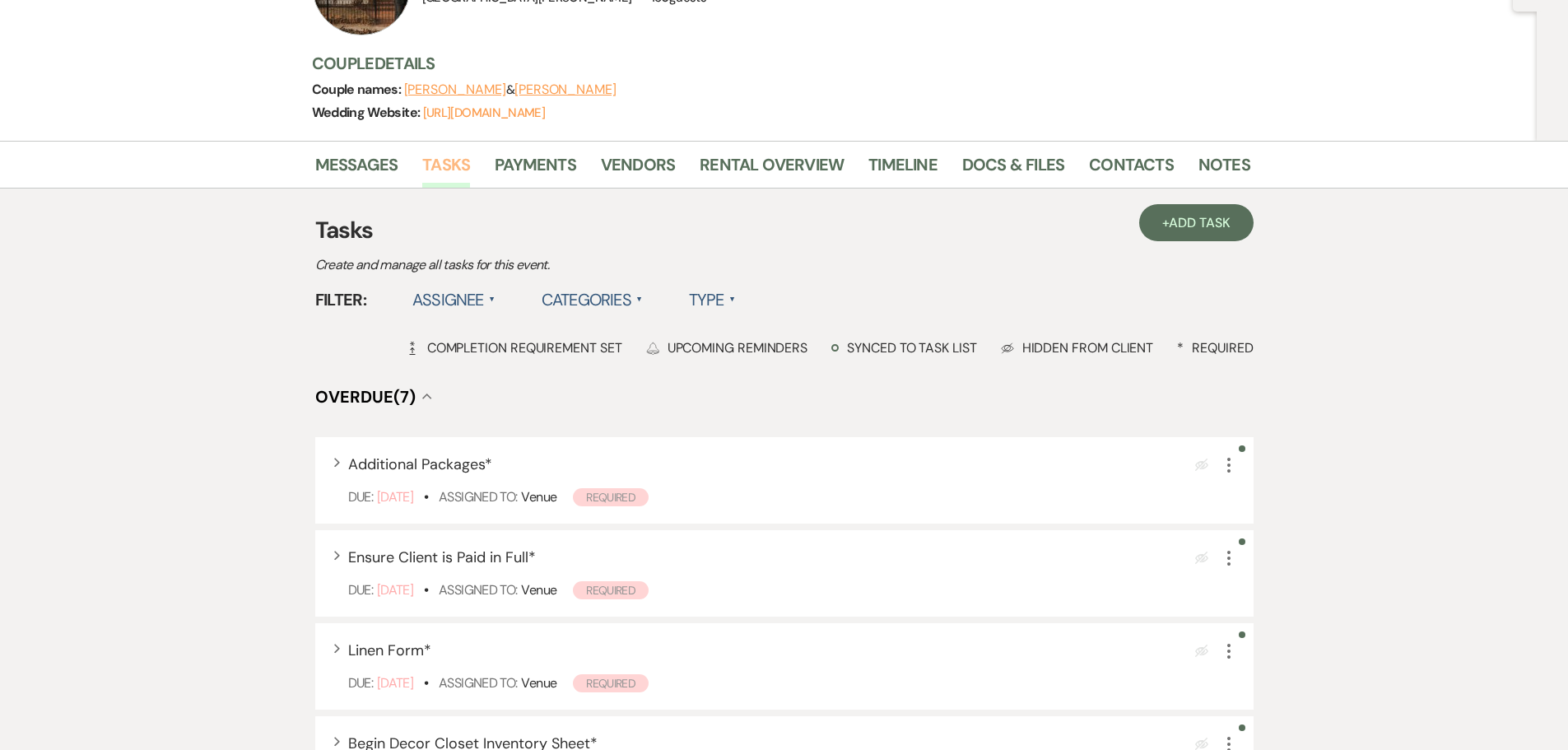
scroll to position [329, 0]
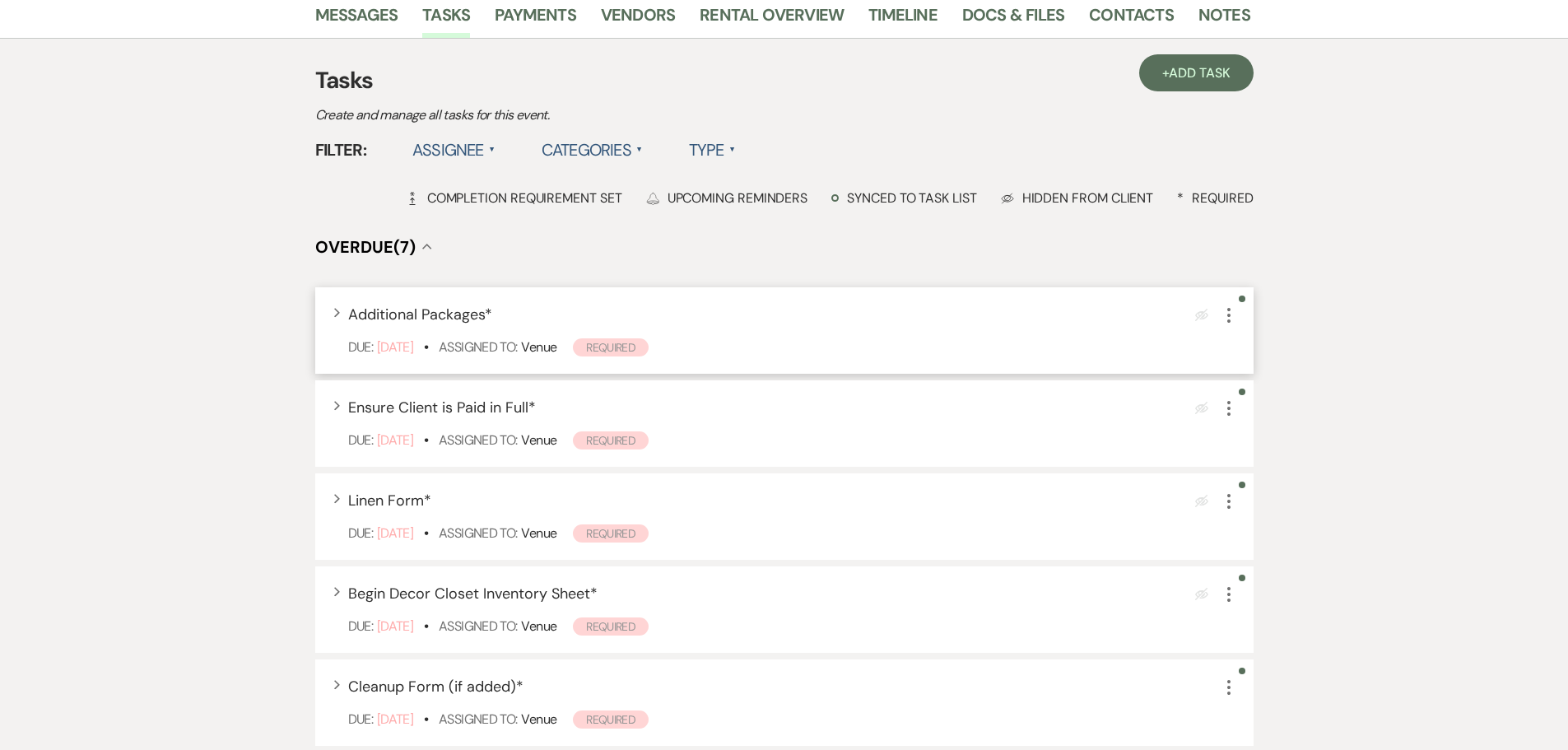
click at [1229, 320] on icon "More" at bounding box center [1229, 315] width 19 height 19
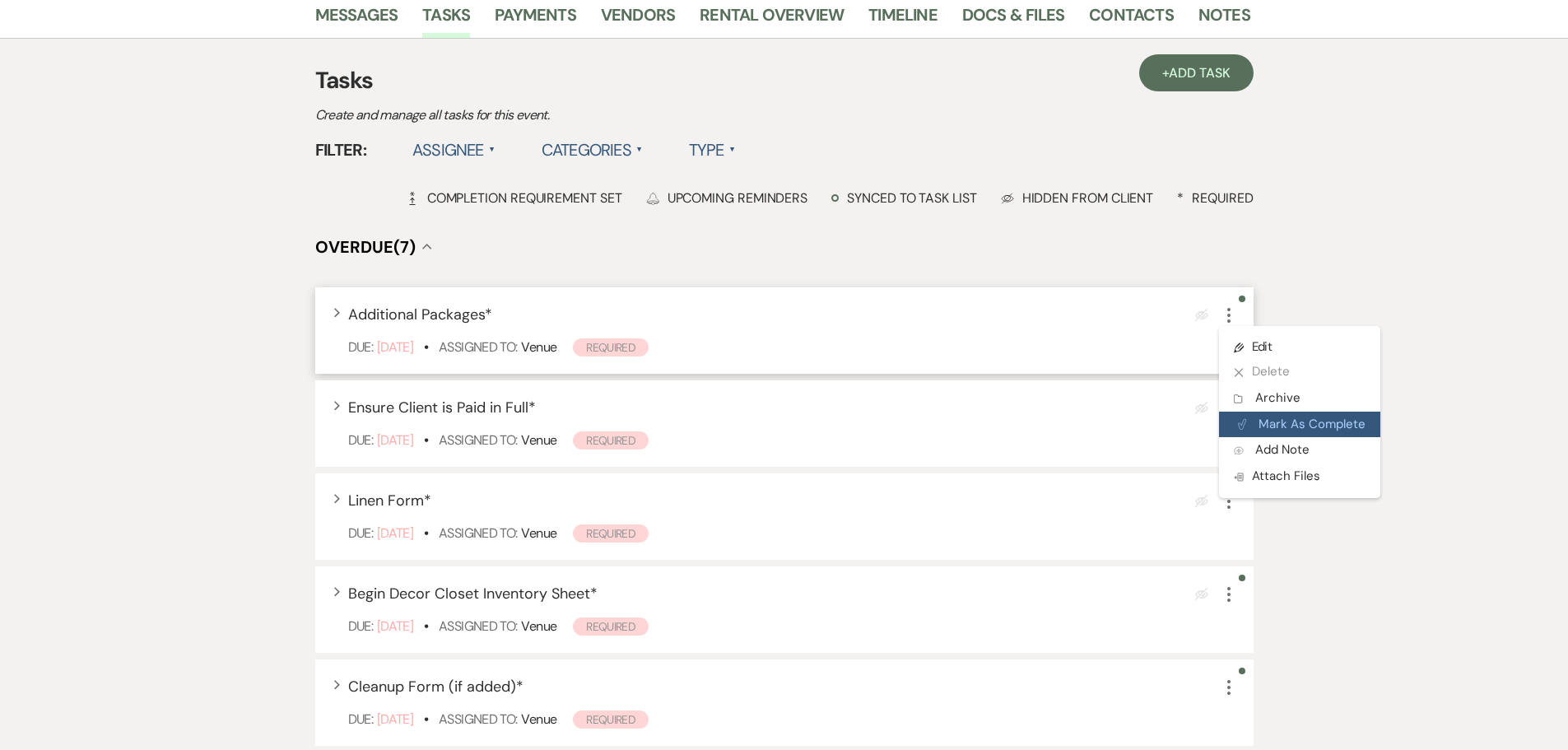
click at [1284, 428] on button "Plan Portal Link Mark As Complete" at bounding box center [1300, 425] width 161 height 26
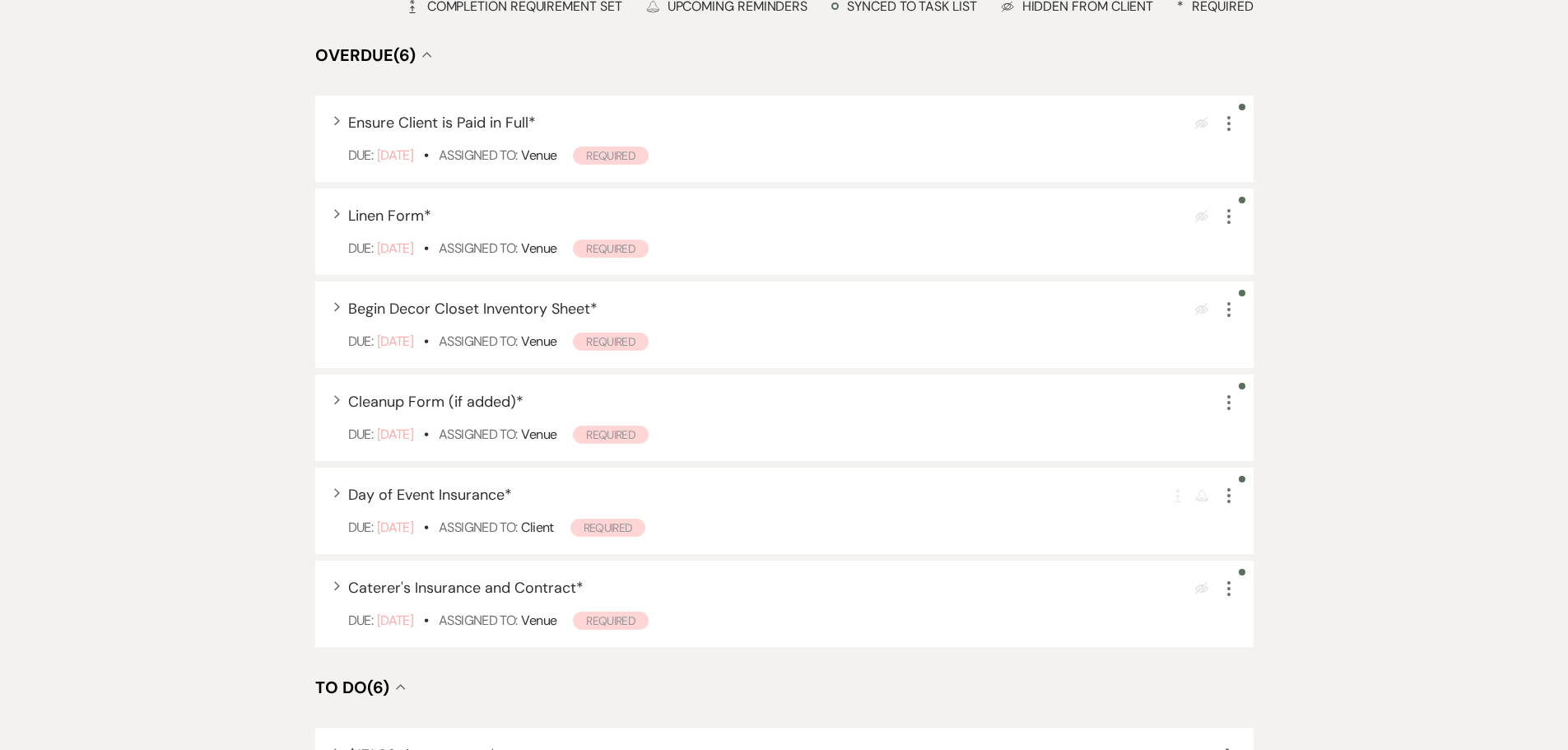
scroll to position [576, 0]
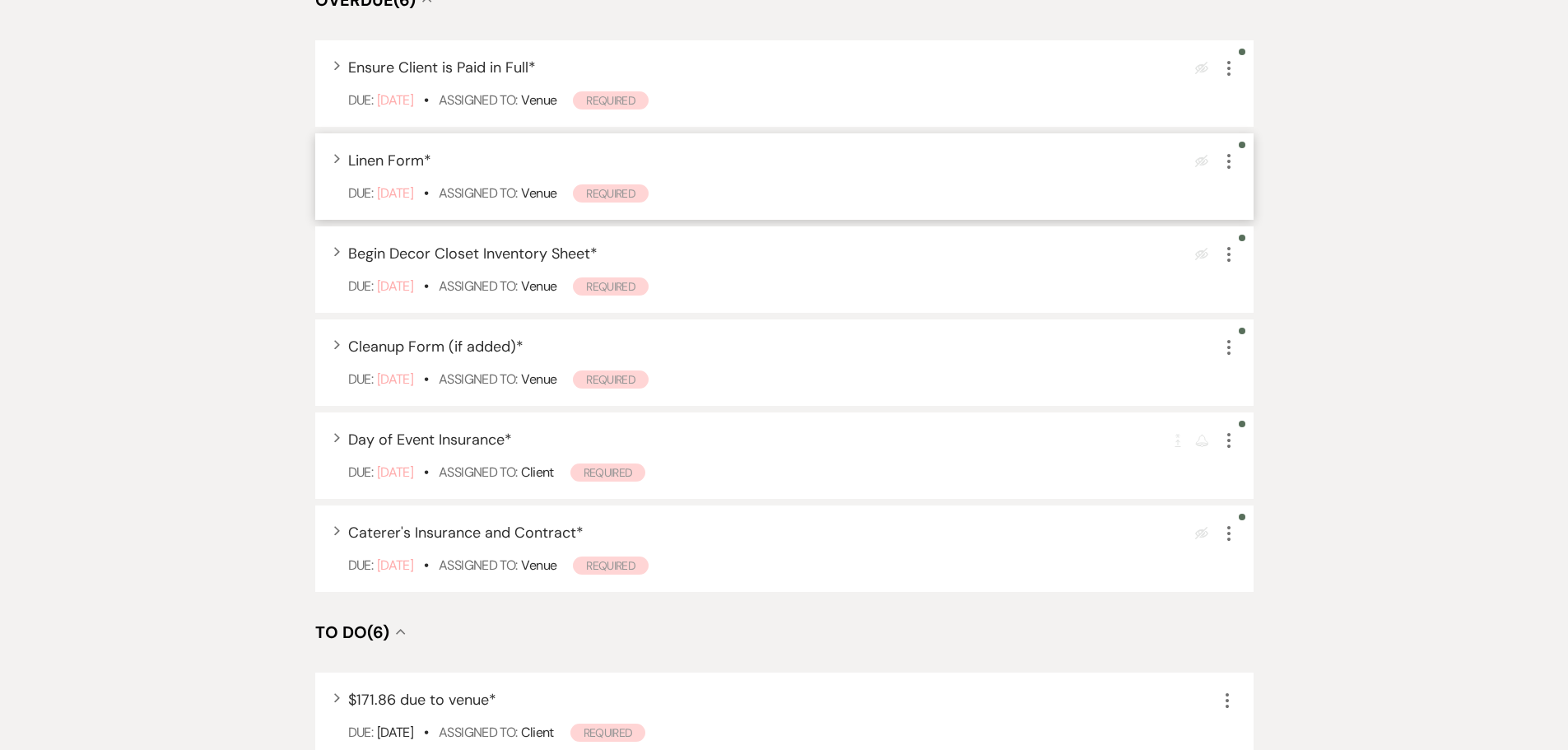
click at [1233, 160] on icon "More" at bounding box center [1229, 161] width 19 height 19
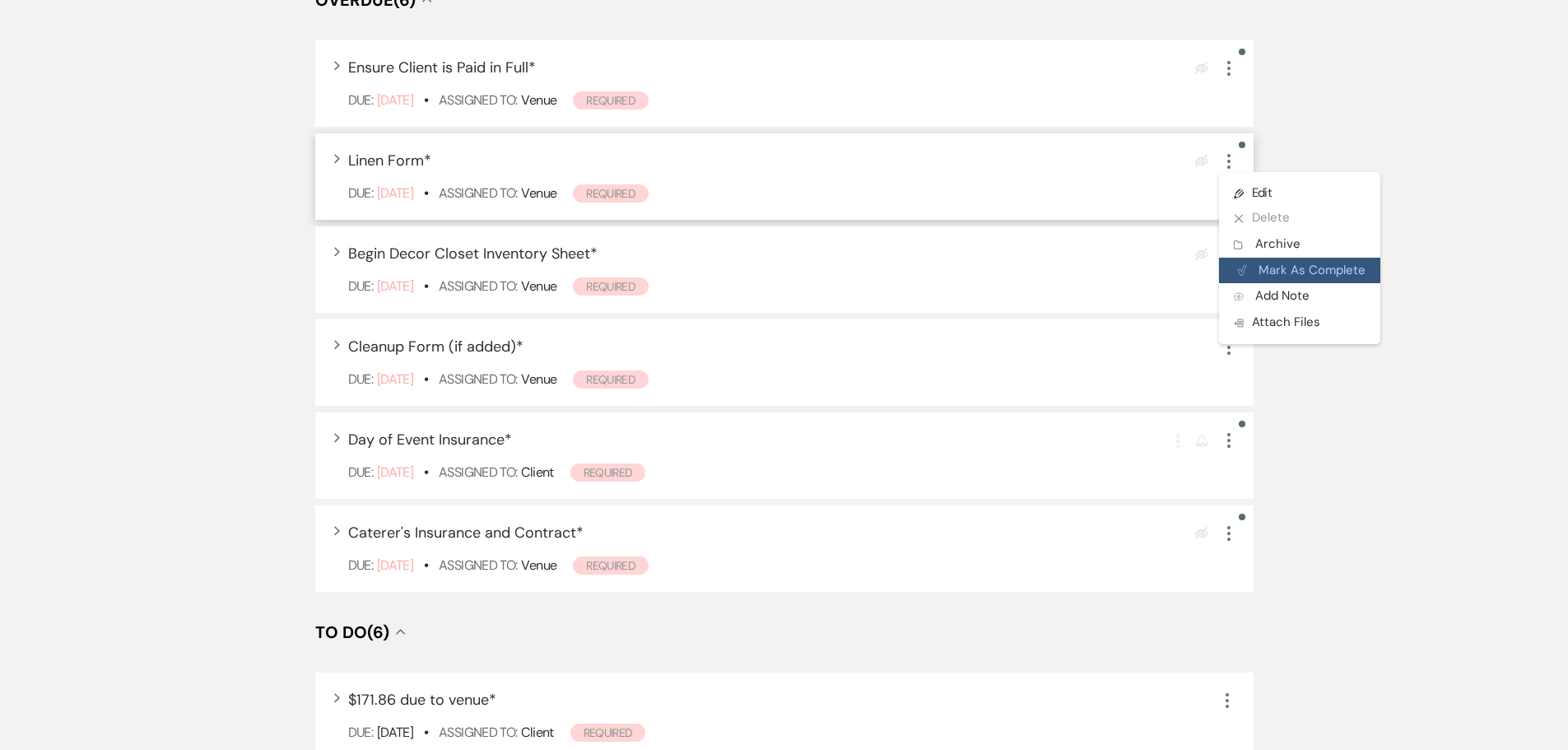
click at [1276, 260] on button "Plan Portal Link Mark As Complete" at bounding box center [1300, 270] width 161 height 26
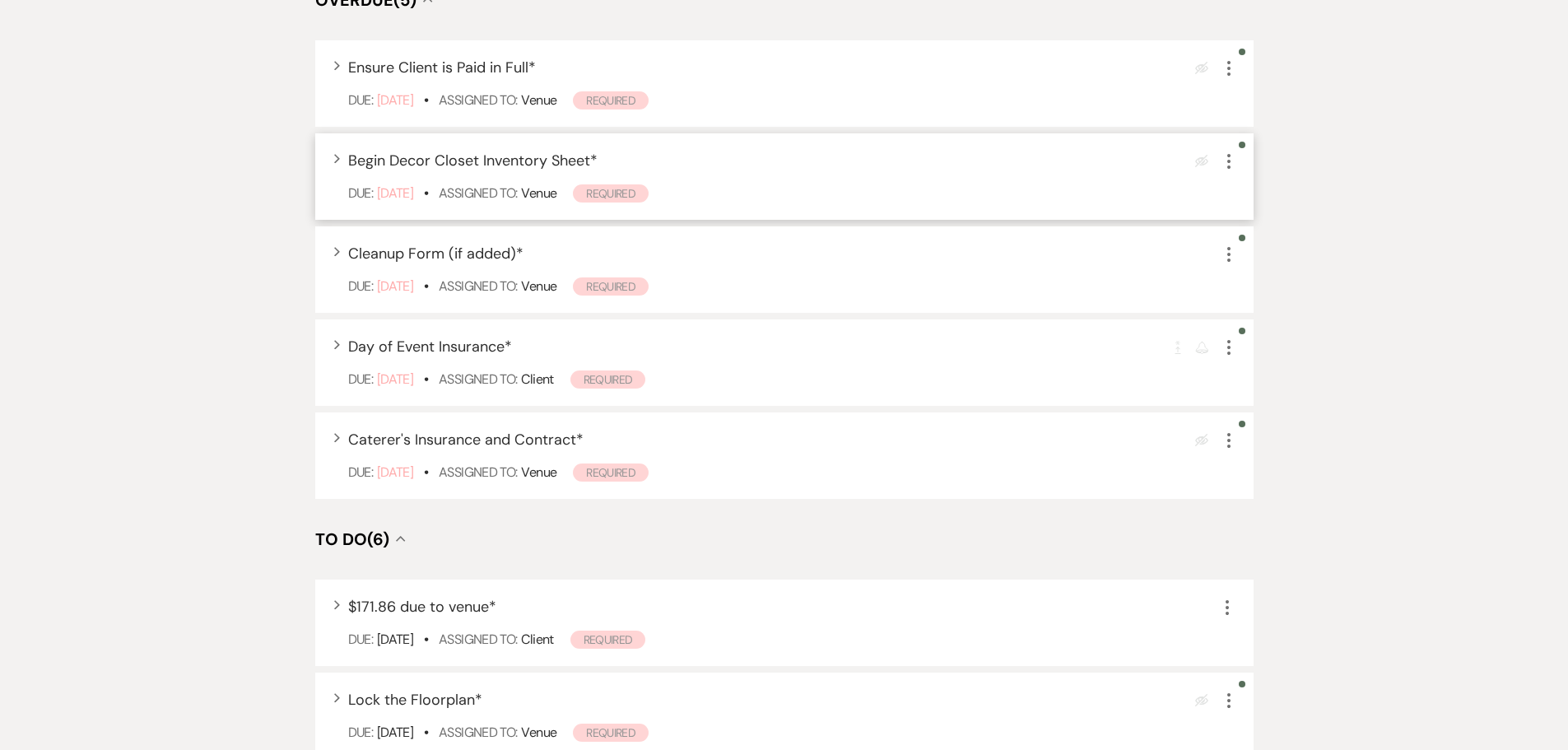
click at [1233, 157] on icon "More" at bounding box center [1229, 161] width 19 height 19
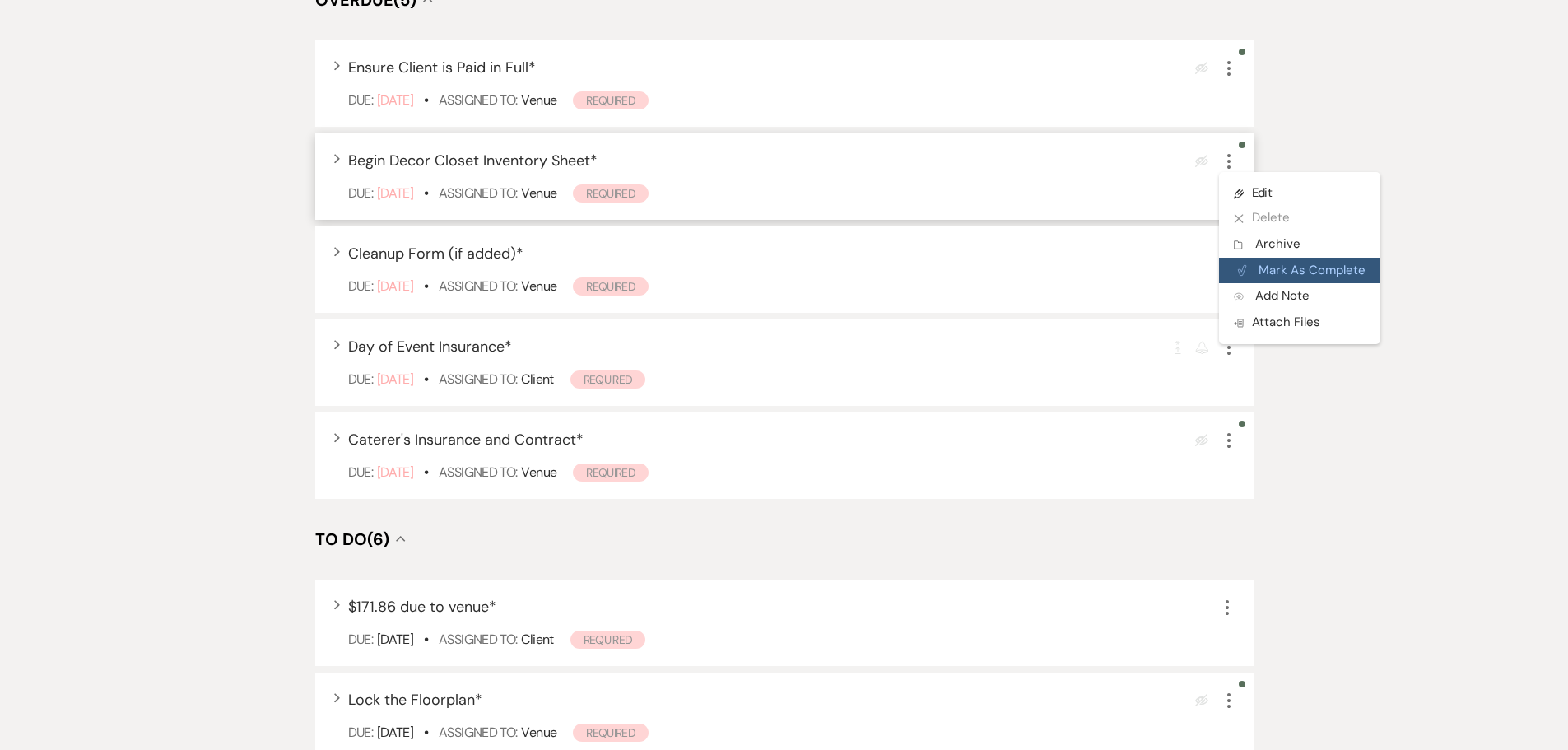
click at [1268, 261] on button "Plan Portal Link Mark As Complete" at bounding box center [1300, 270] width 161 height 26
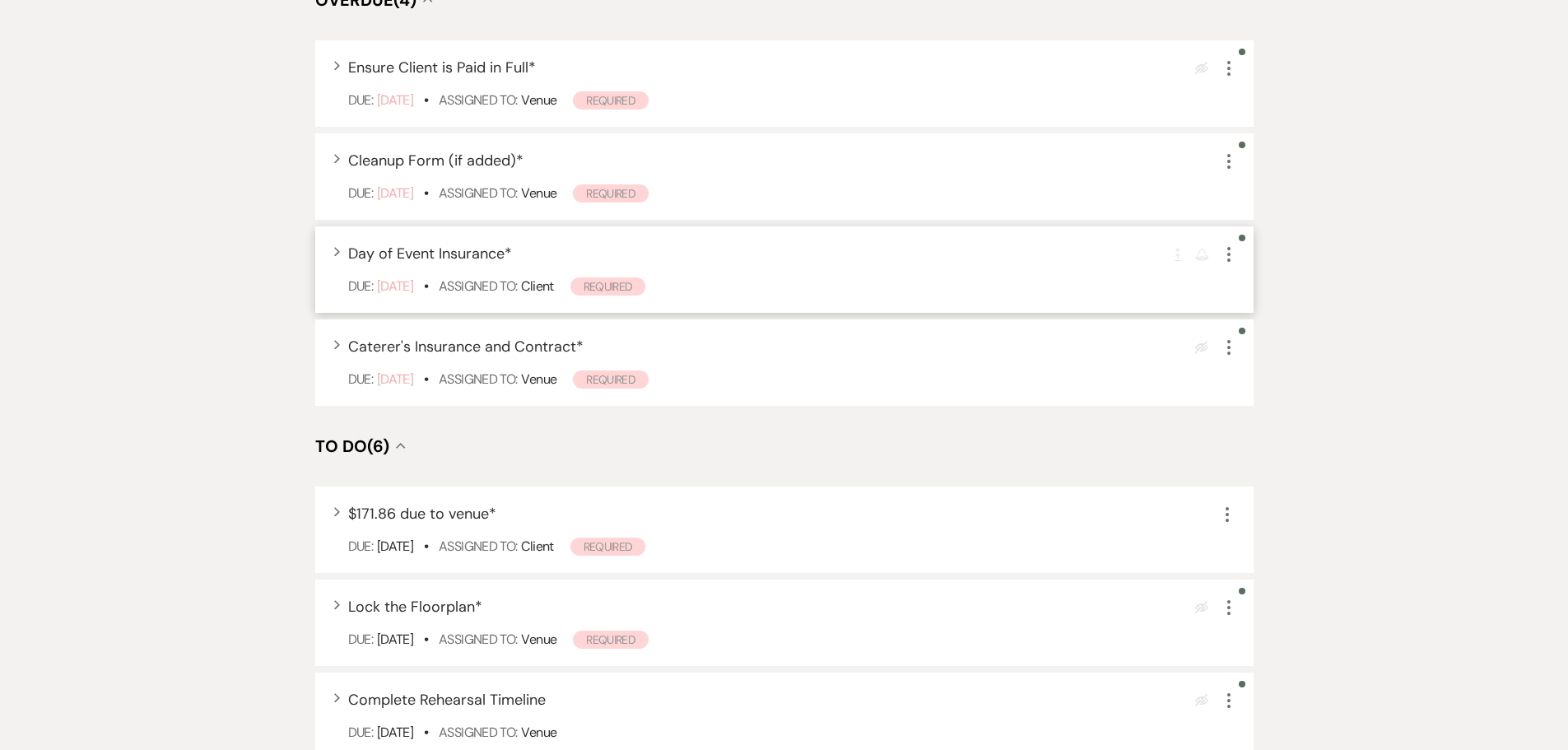
click at [1234, 251] on icon "More" at bounding box center [1229, 255] width 19 height 19
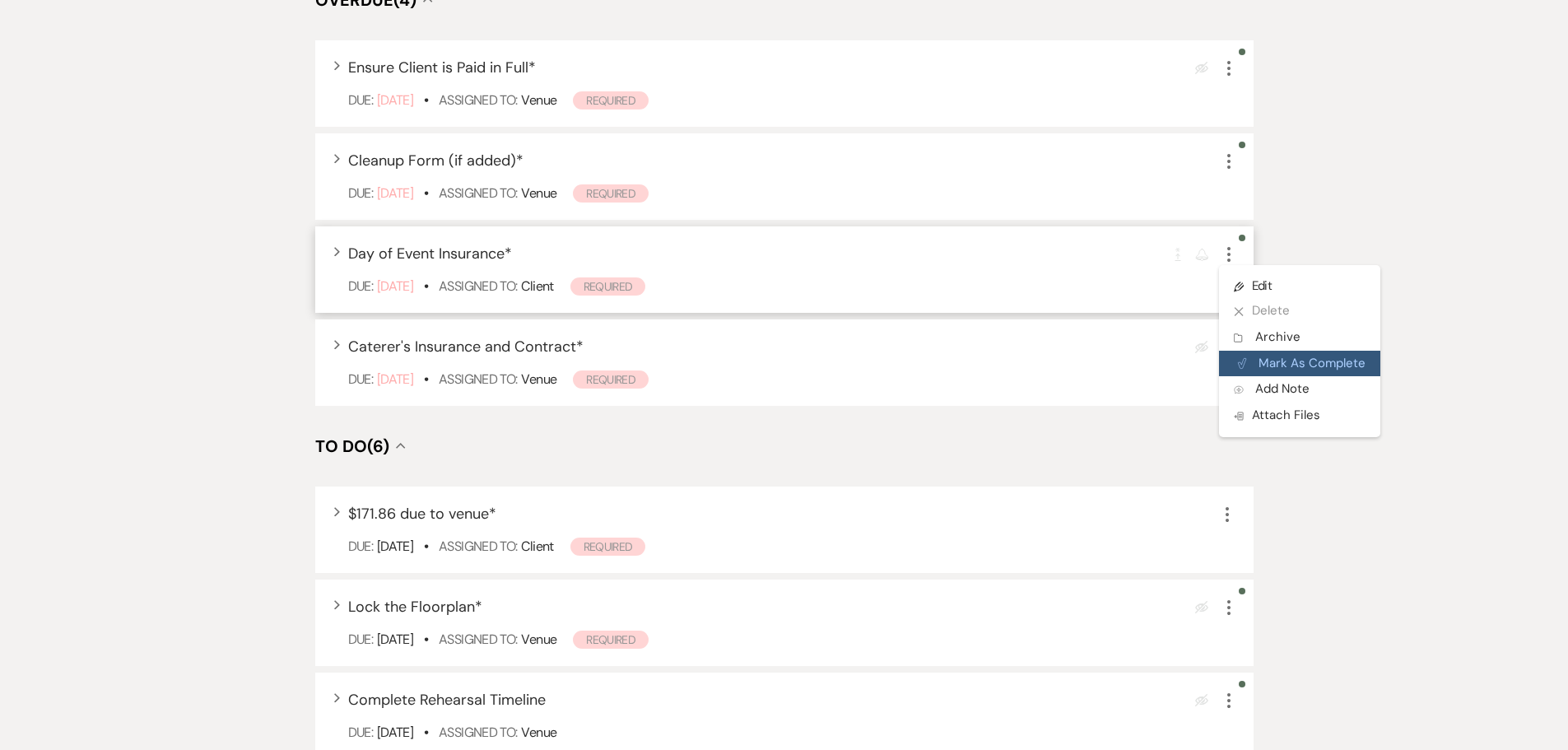
click at [1292, 354] on button "Plan Portal Link Mark As Complete" at bounding box center [1300, 363] width 161 height 26
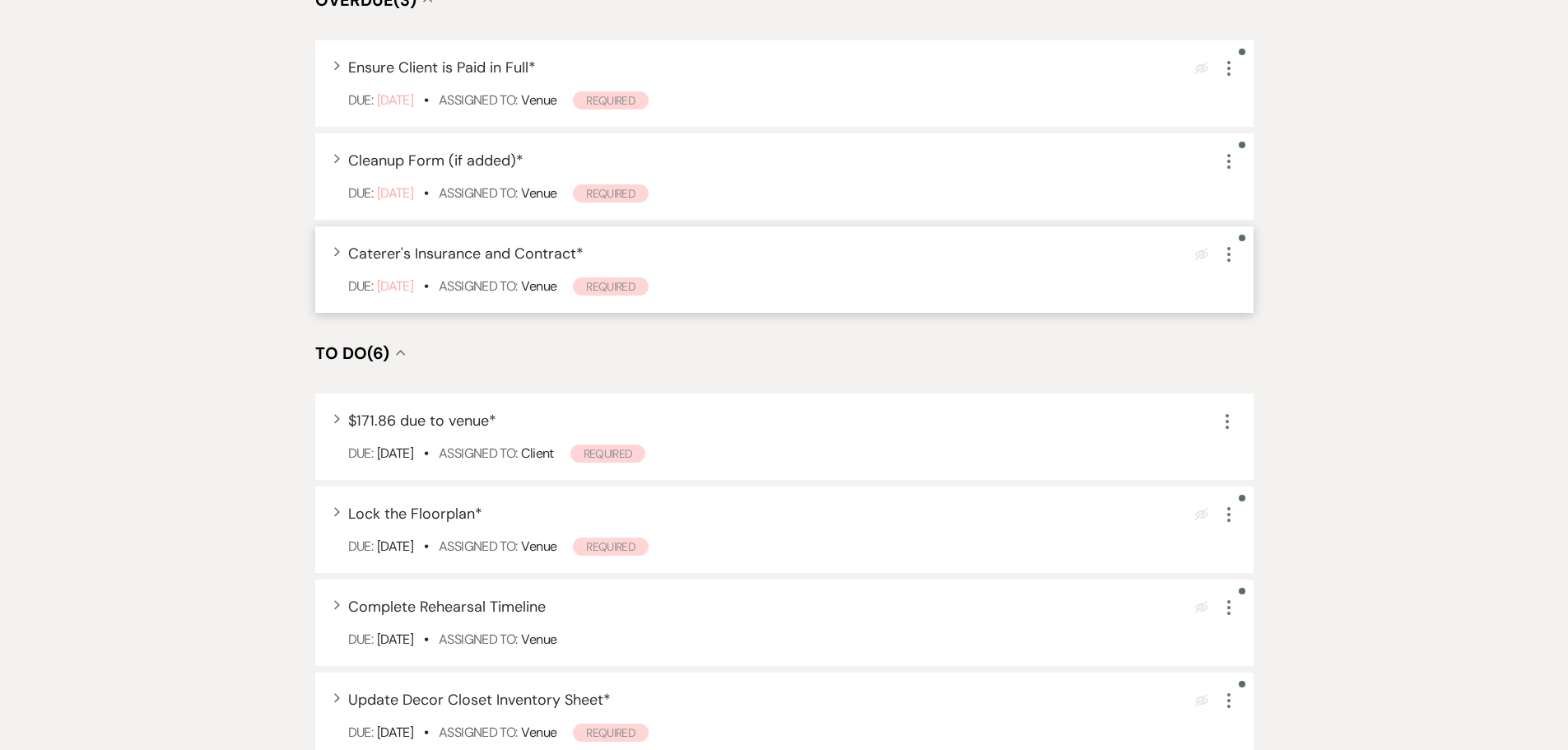
click at [1237, 261] on icon "More" at bounding box center [1229, 255] width 19 height 19
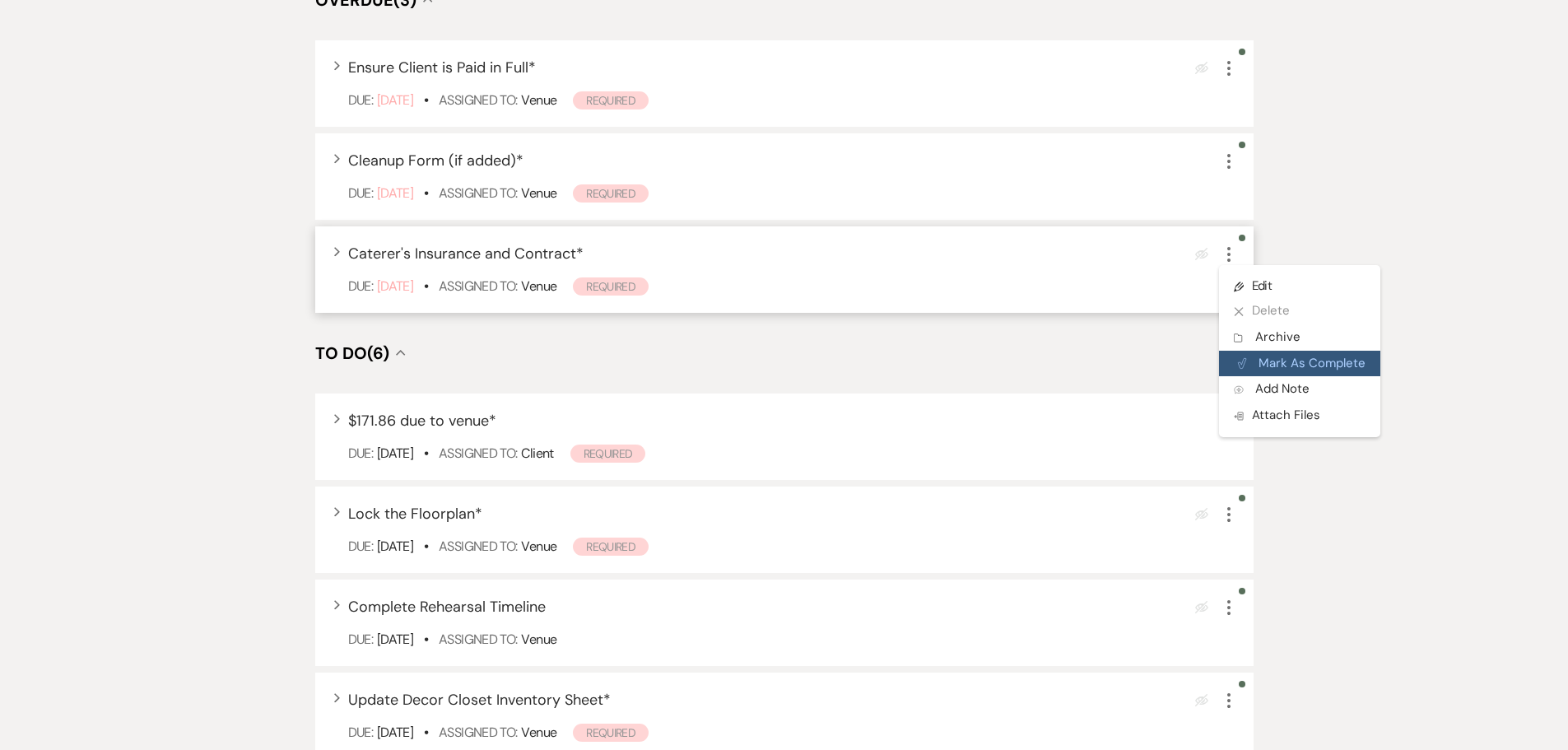
click at [1268, 353] on button "Plan Portal Link Mark As Complete" at bounding box center [1300, 363] width 161 height 26
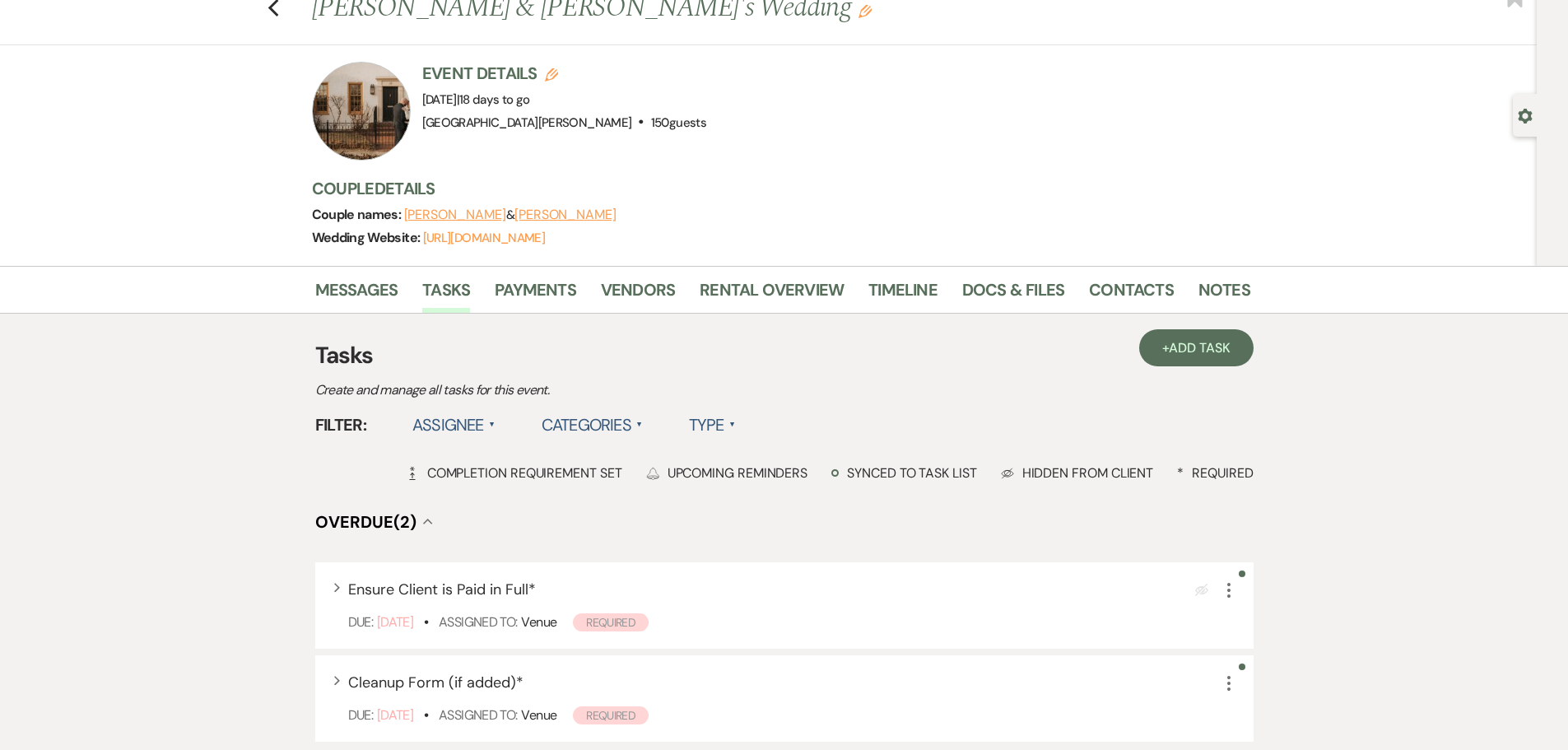
scroll to position [0, 0]
